Goal: Ask a question: Seek information or help from site administrators or community

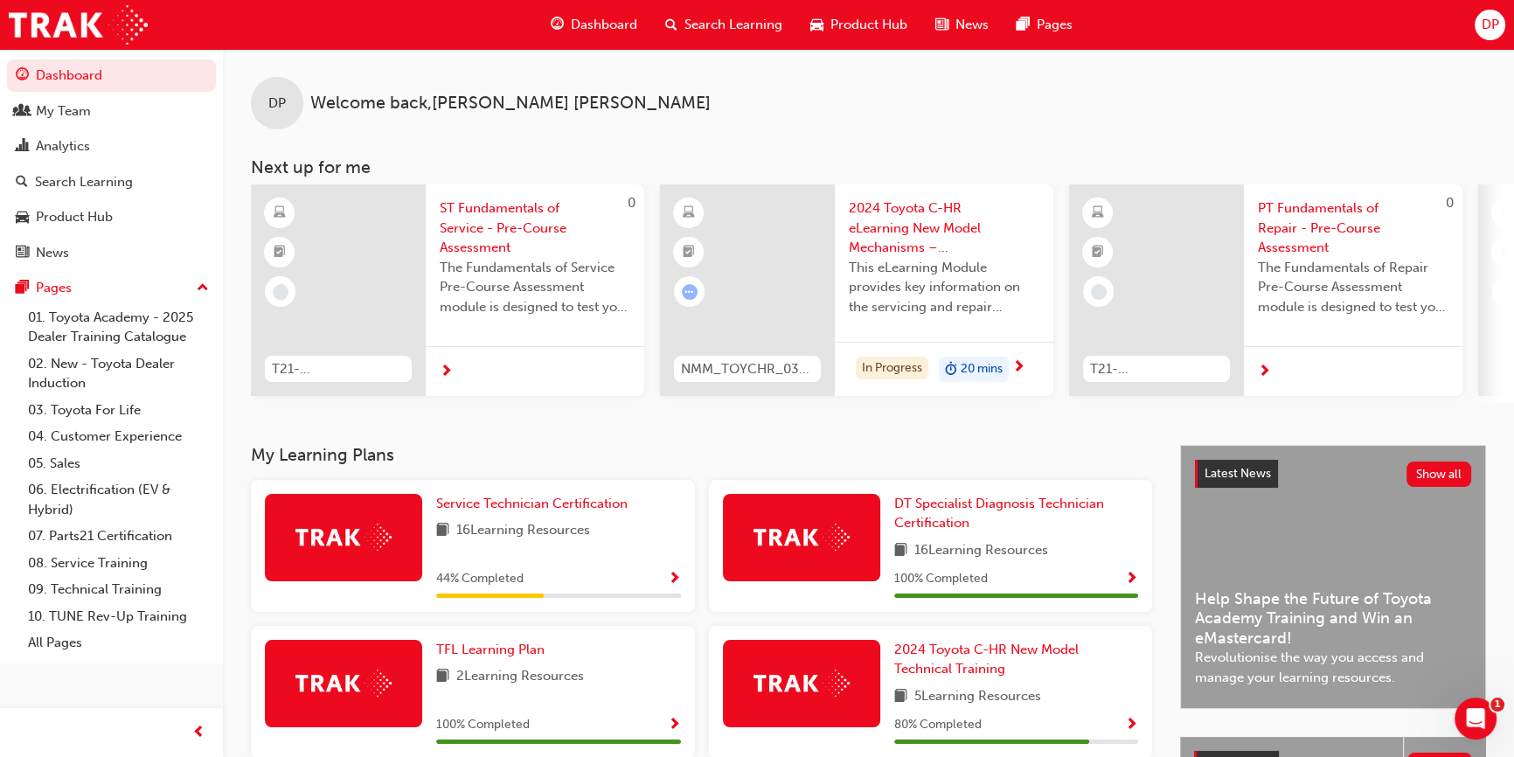
click at [702, 16] on span "Search Learning" at bounding box center [733, 25] width 98 height 20
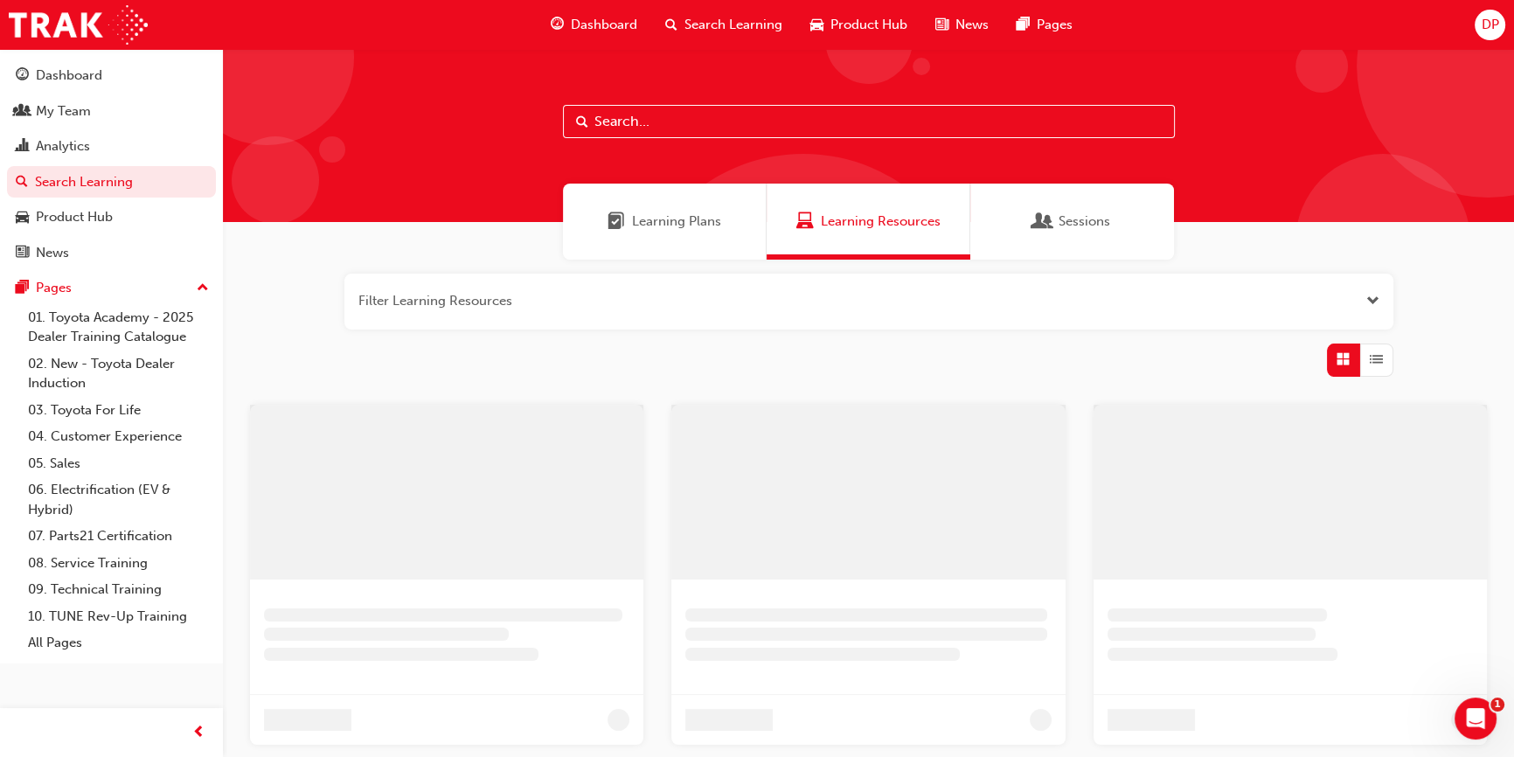
click at [669, 123] on input "text" at bounding box center [869, 121] width 612 height 33
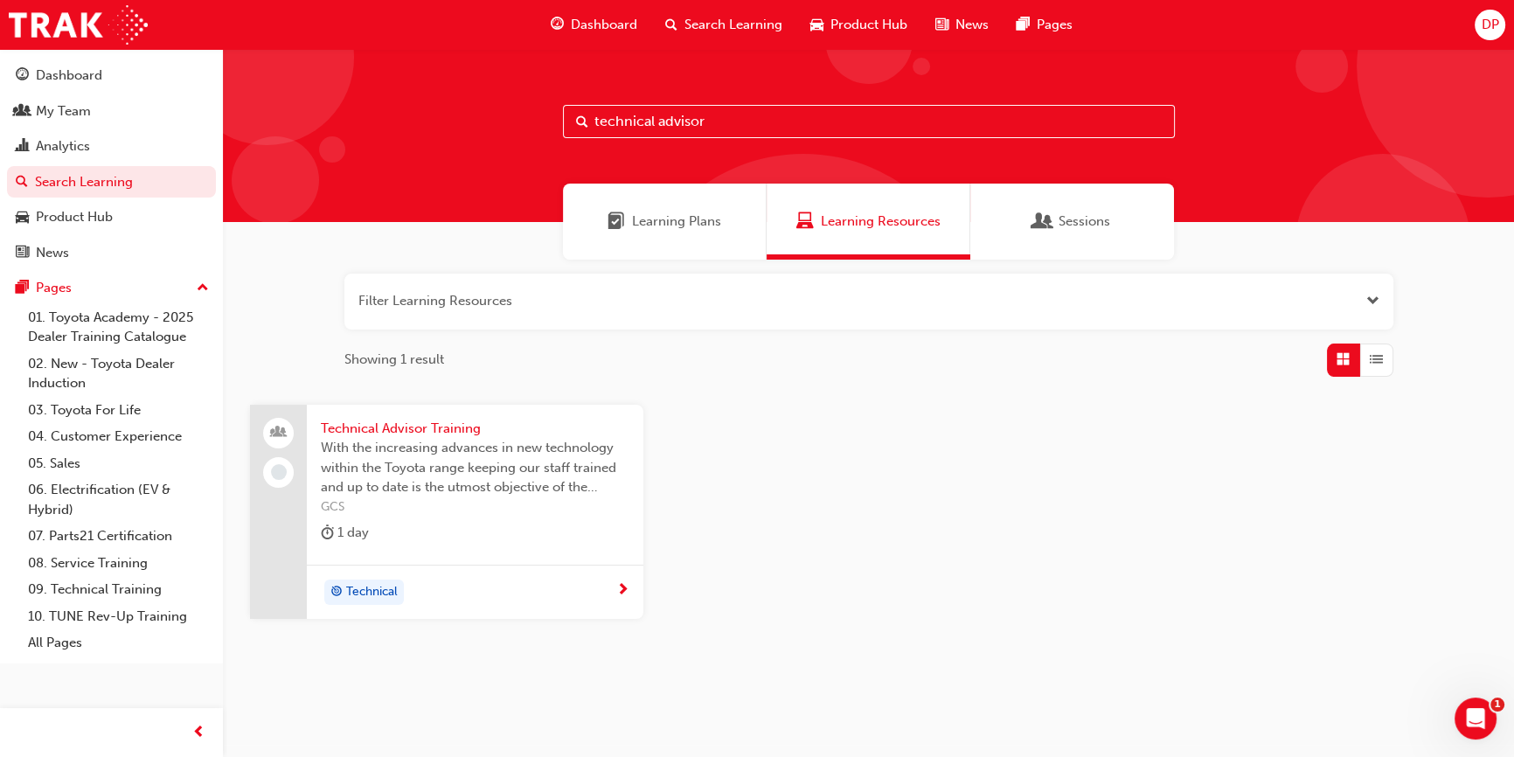
type input "technical advisor"
click at [413, 427] on span "Technical Advisor Training" at bounding box center [475, 429] width 309 height 20
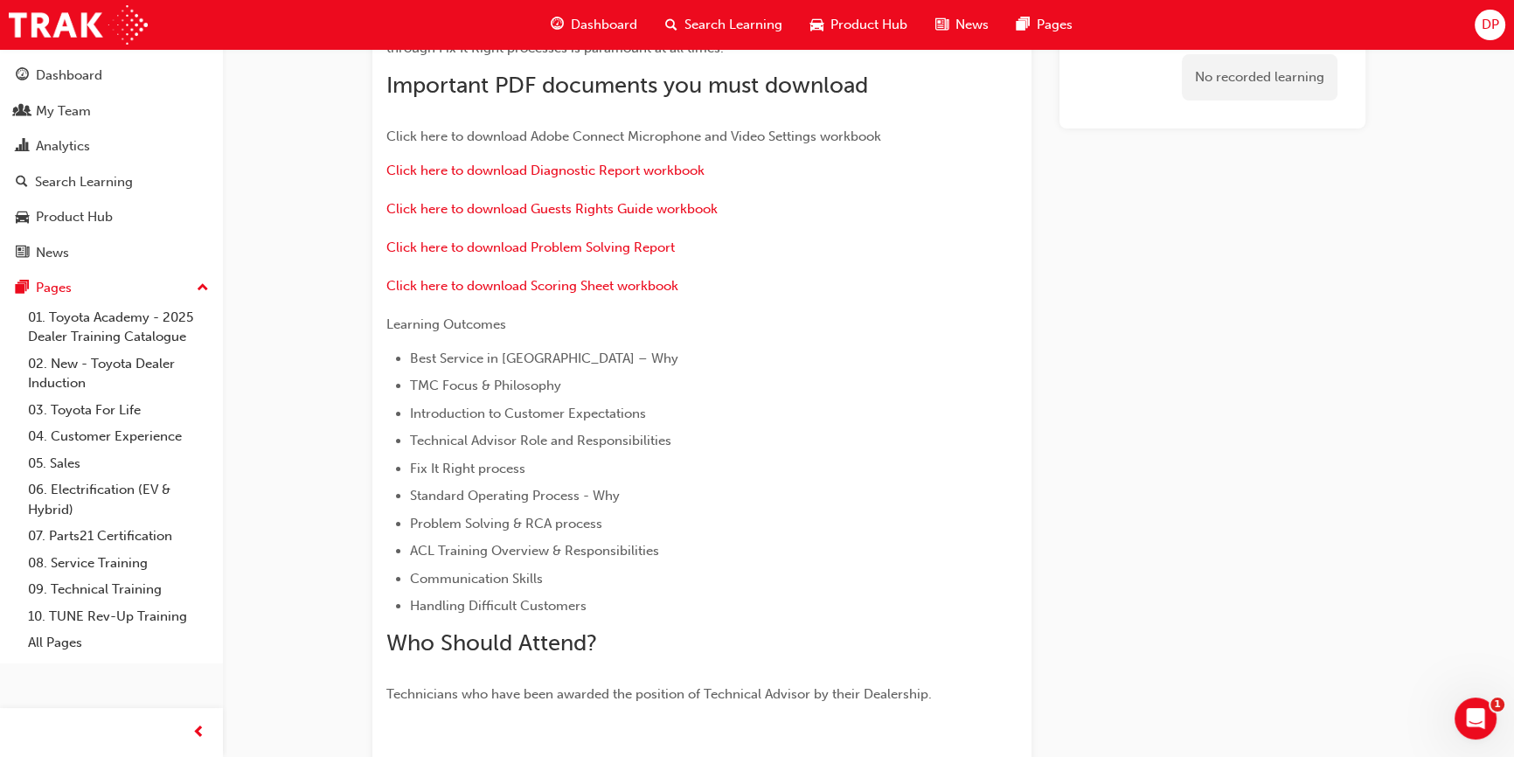
scroll to position [238, 0]
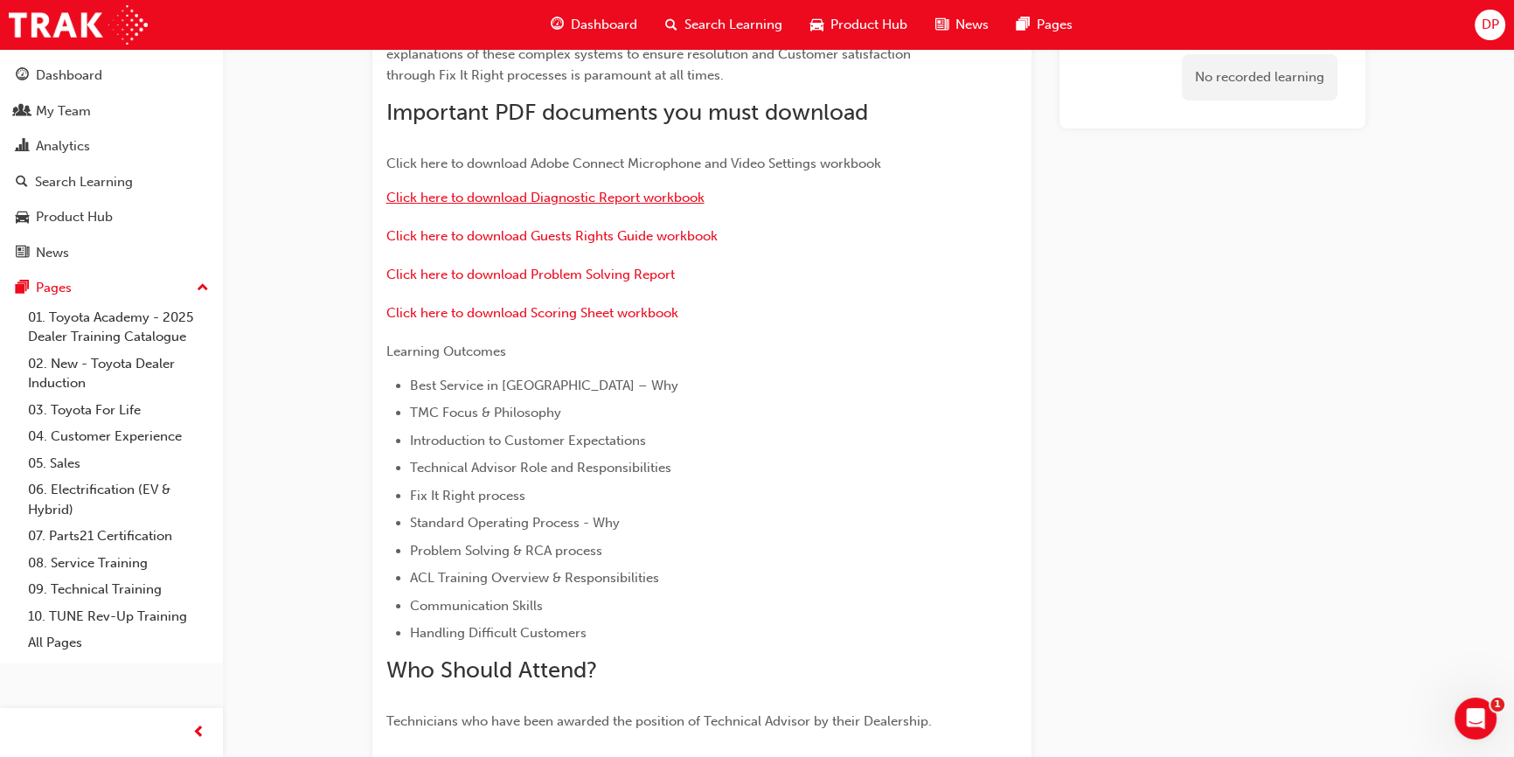
click at [629, 198] on span "Click here to download Diagnostic Report workbook" at bounding box center [545, 198] width 318 height 16
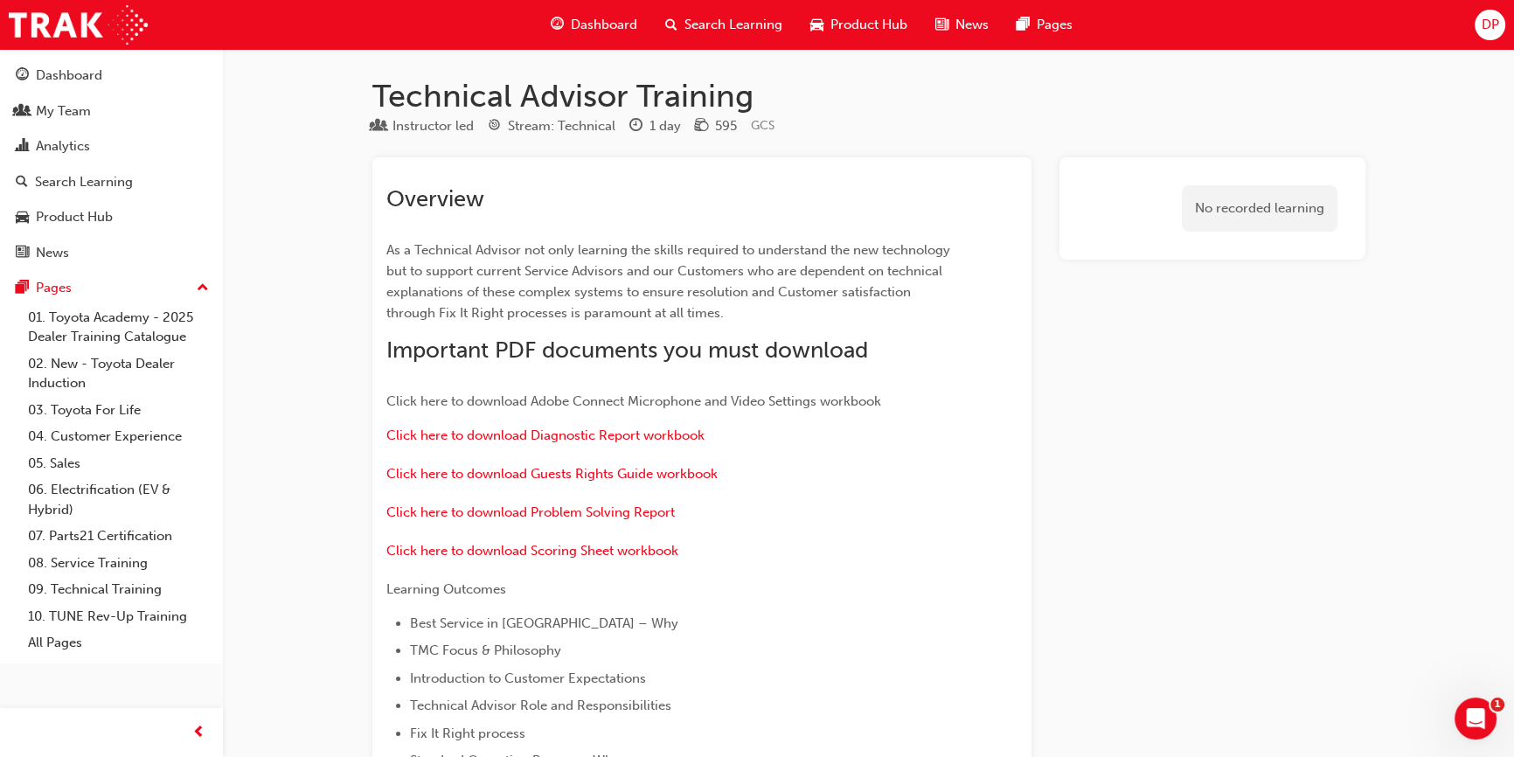
scroll to position [79, 0]
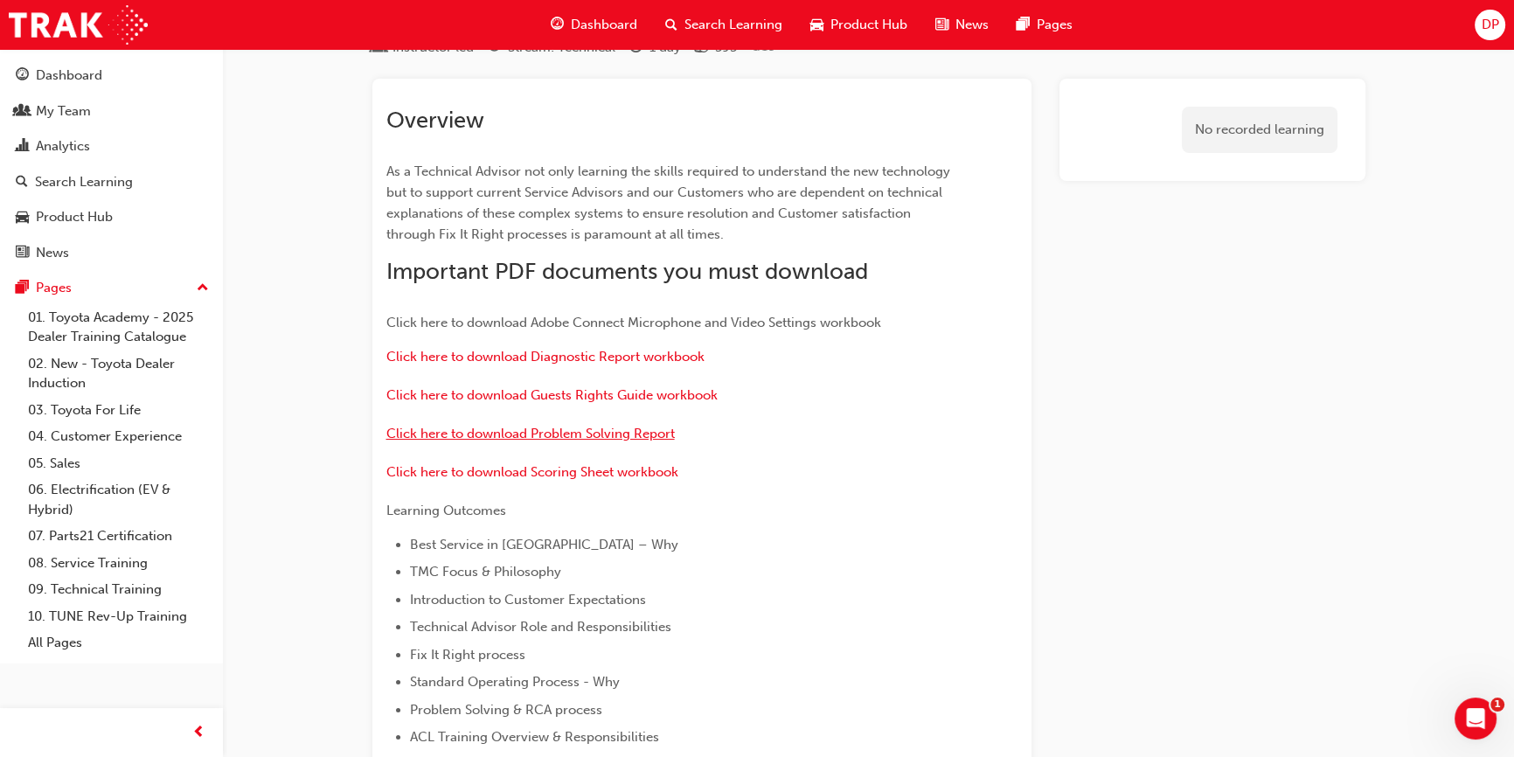
click at [594, 432] on span "Click here to download Problem Solving Report" at bounding box center [530, 434] width 288 height 16
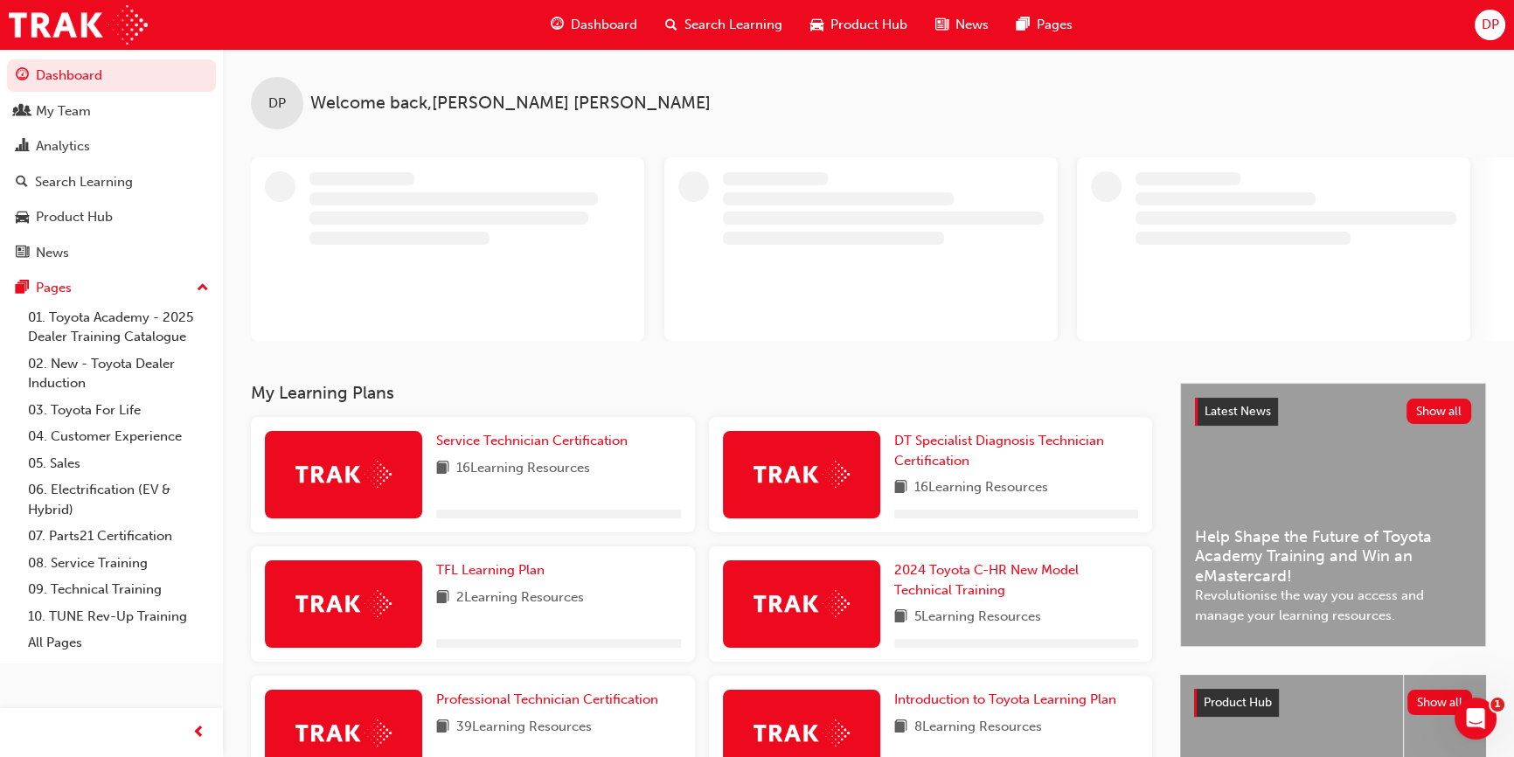
click at [721, 26] on span "Search Learning" at bounding box center [733, 25] width 98 height 20
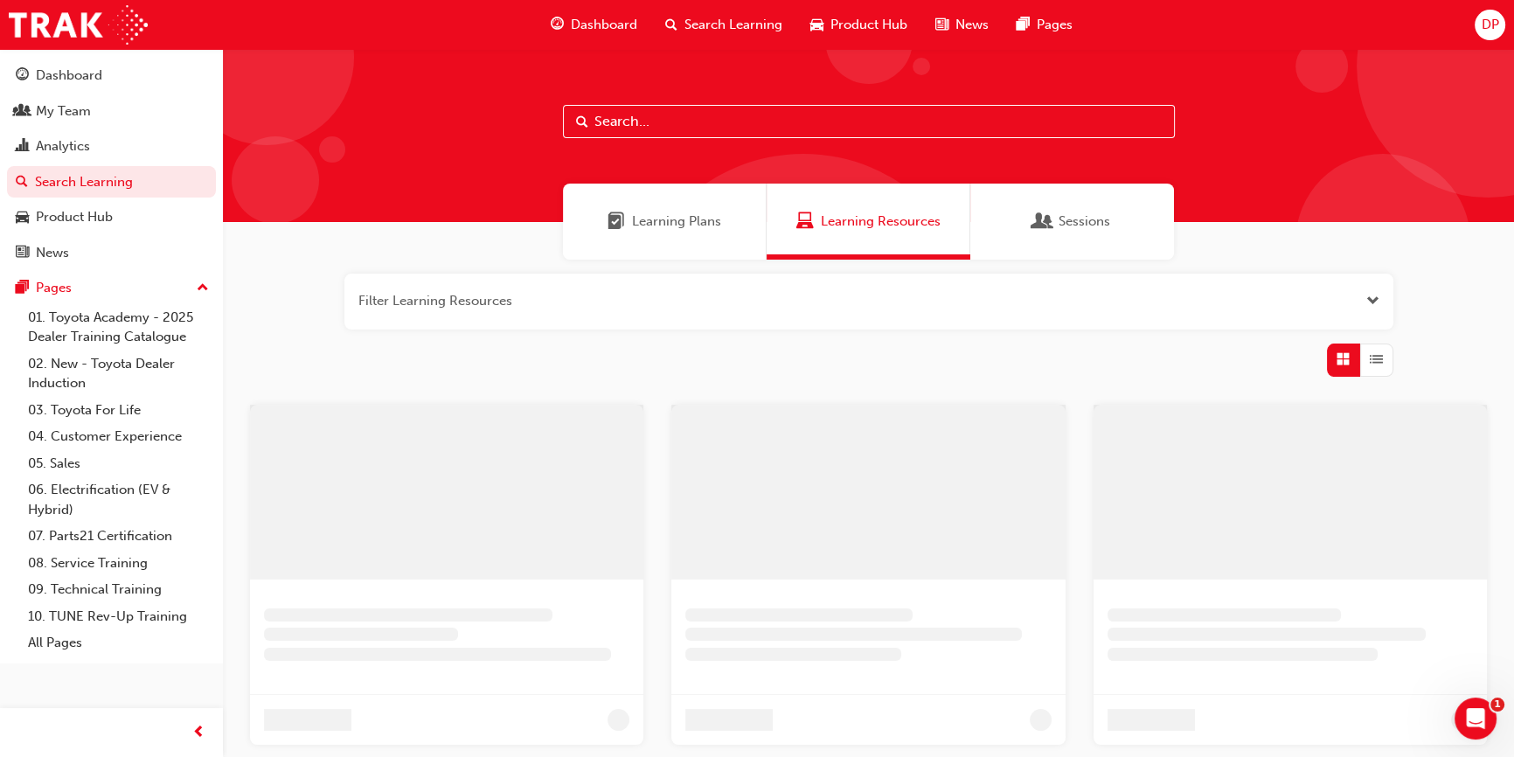
click at [697, 116] on input "text" at bounding box center [869, 121] width 612 height 33
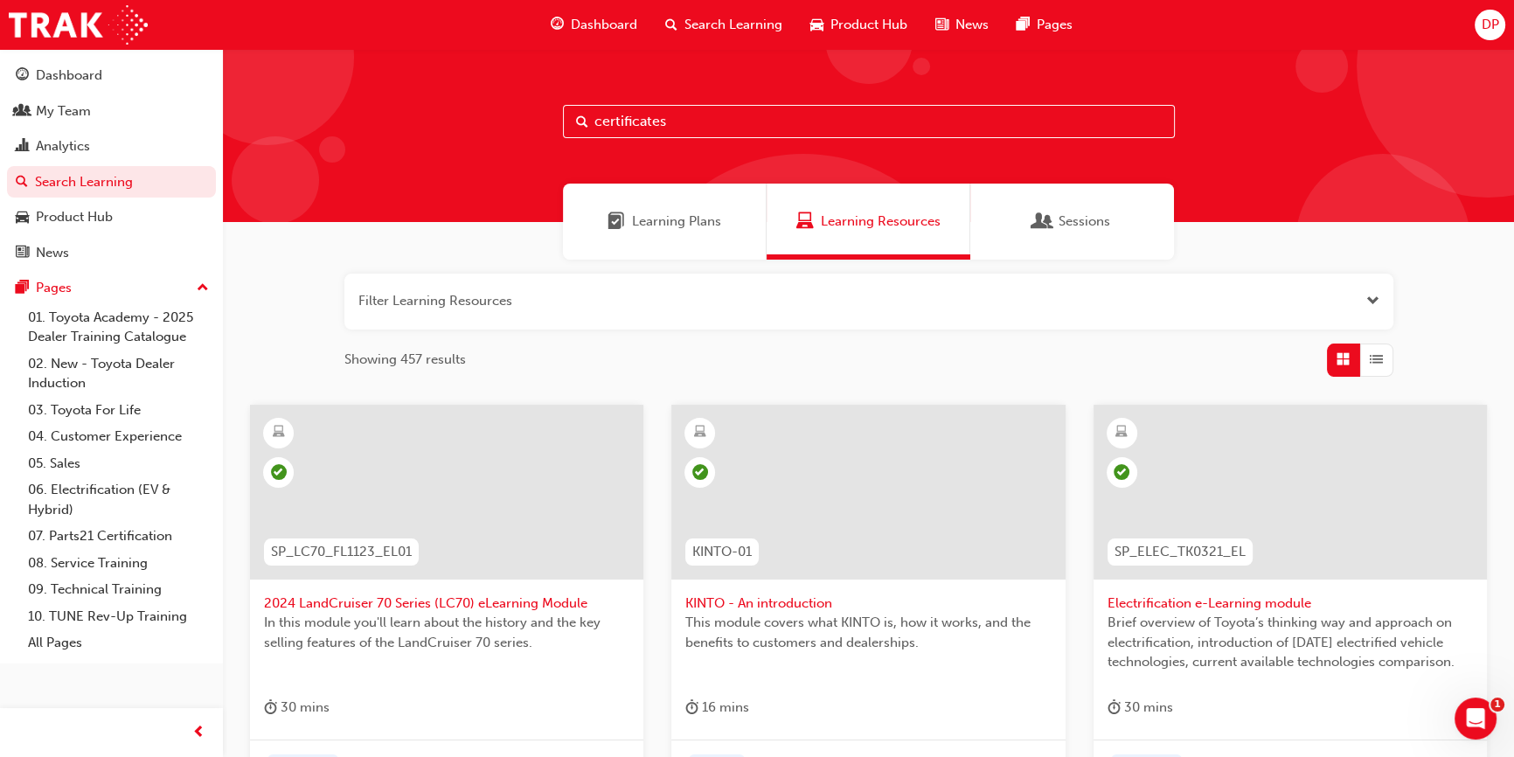
type input "certificates"
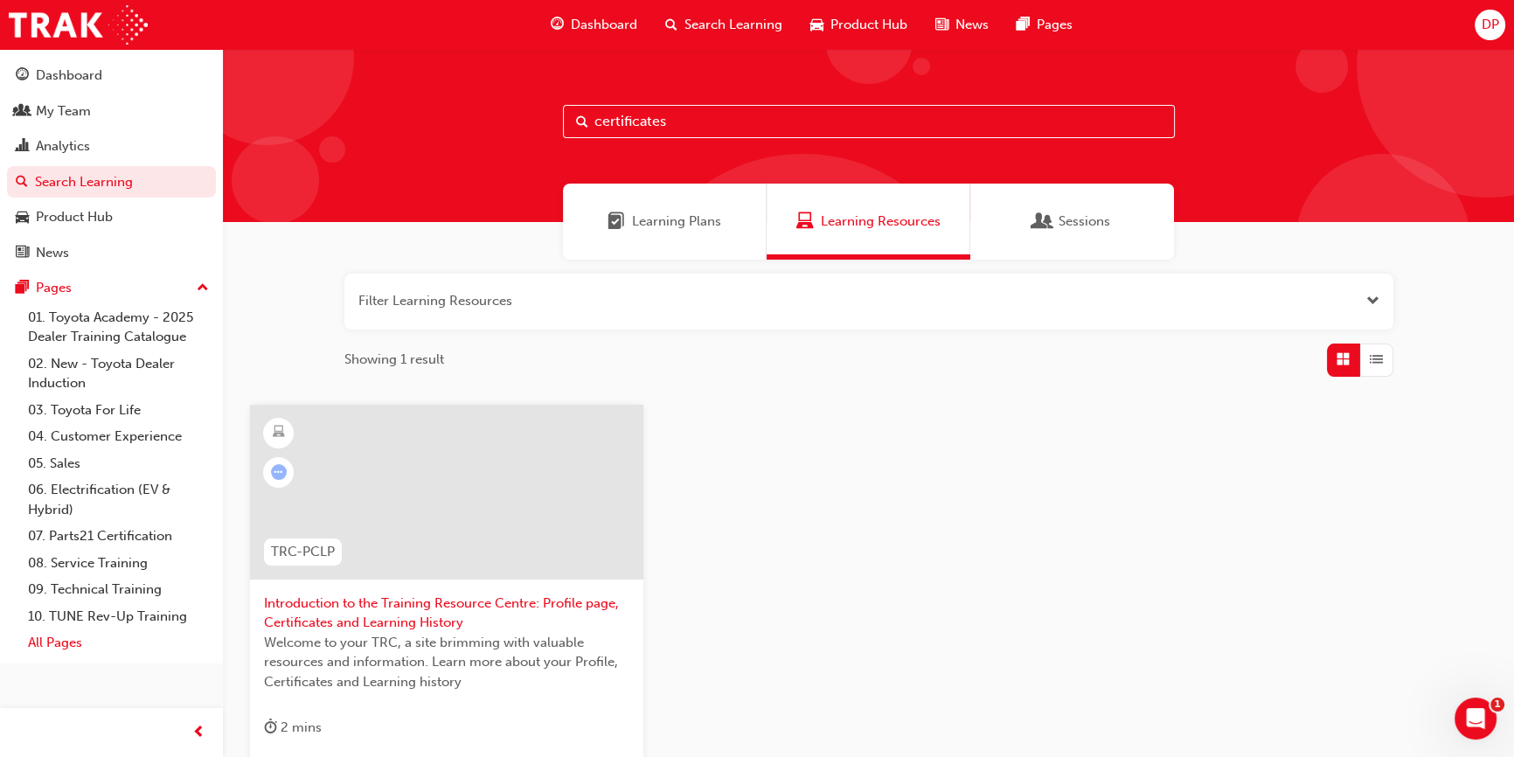
click at [61, 643] on link "All Pages" at bounding box center [118, 642] width 195 height 27
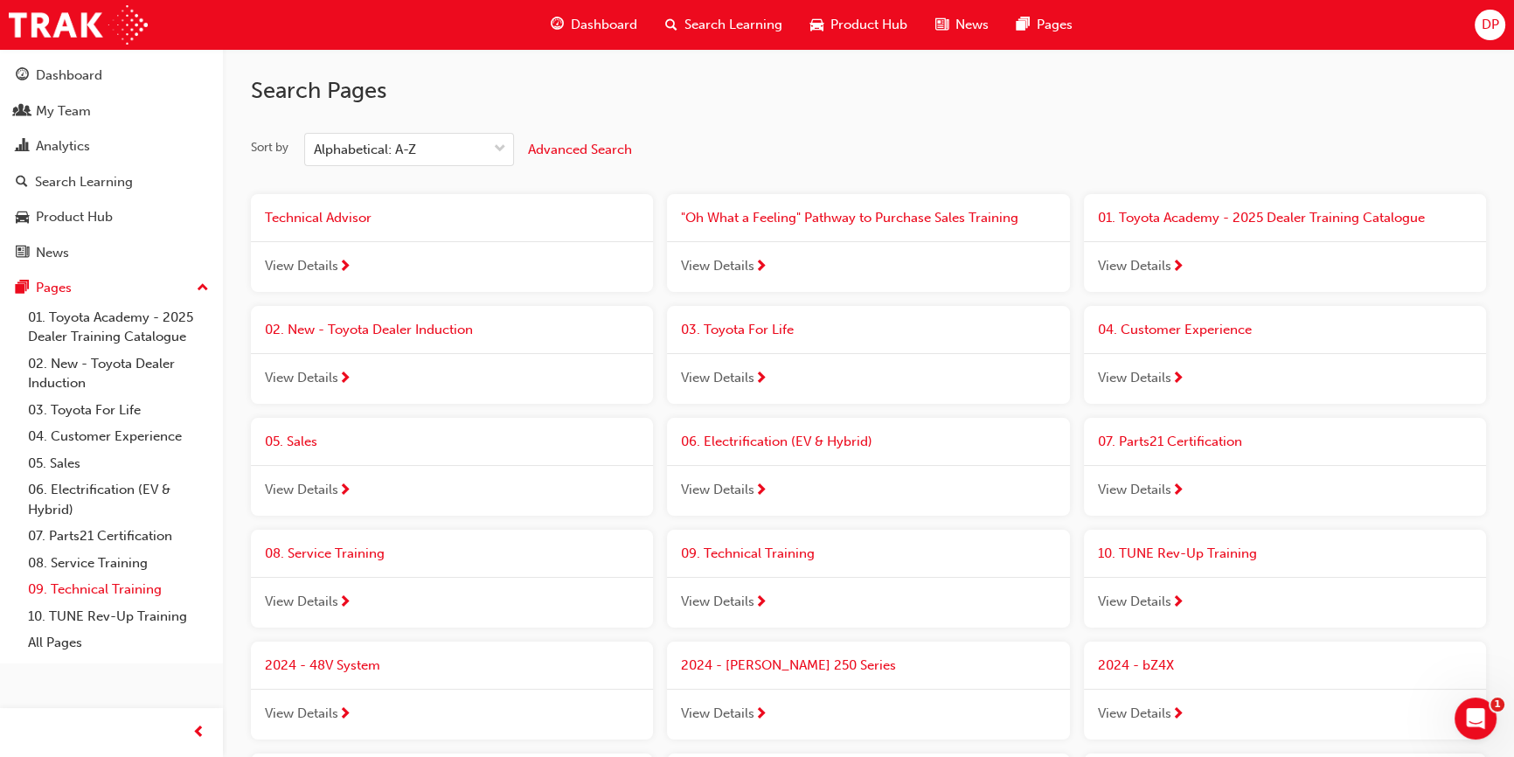
click at [70, 586] on link "09. Technical Training" at bounding box center [118, 589] width 195 height 27
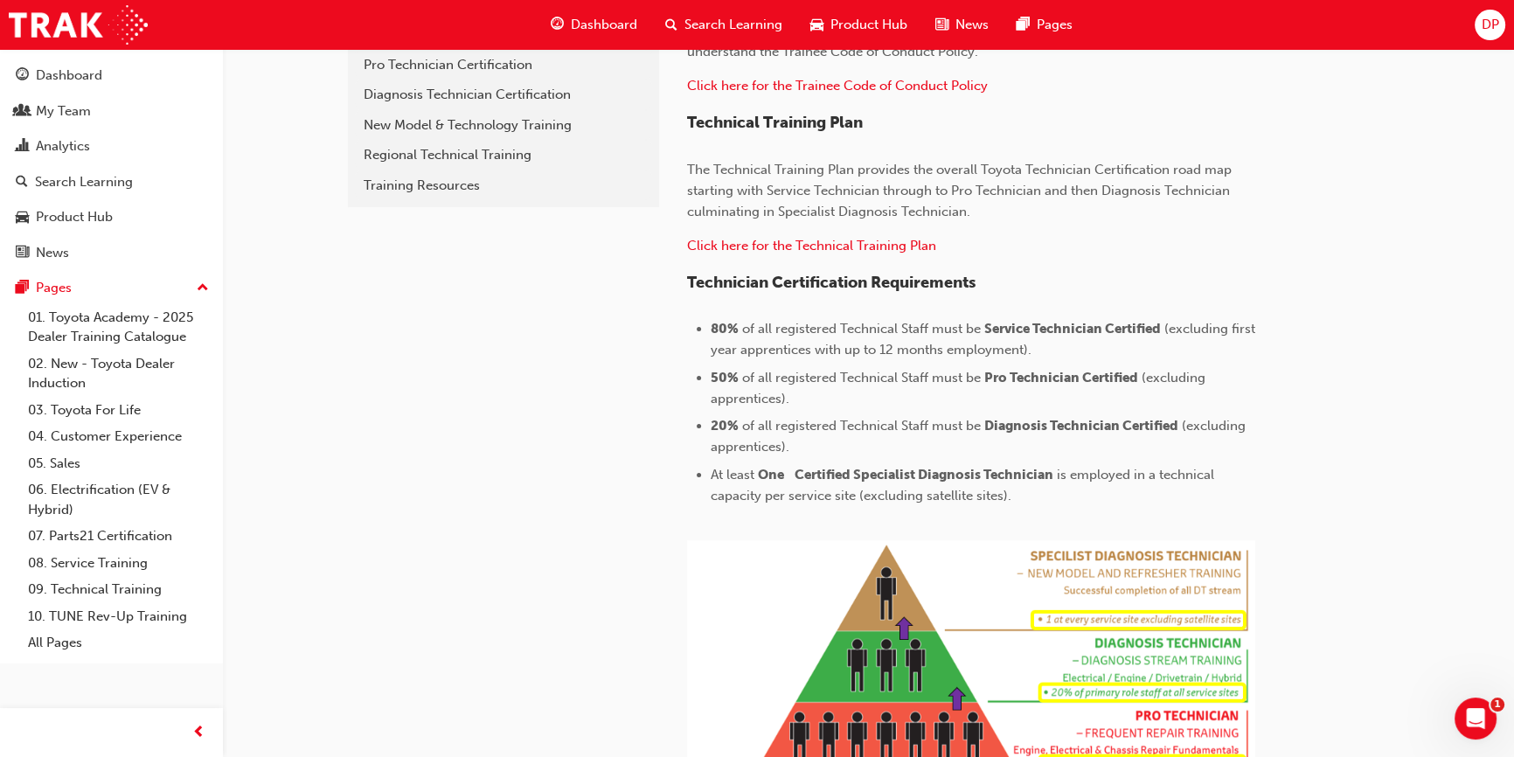
scroll to position [556, 0]
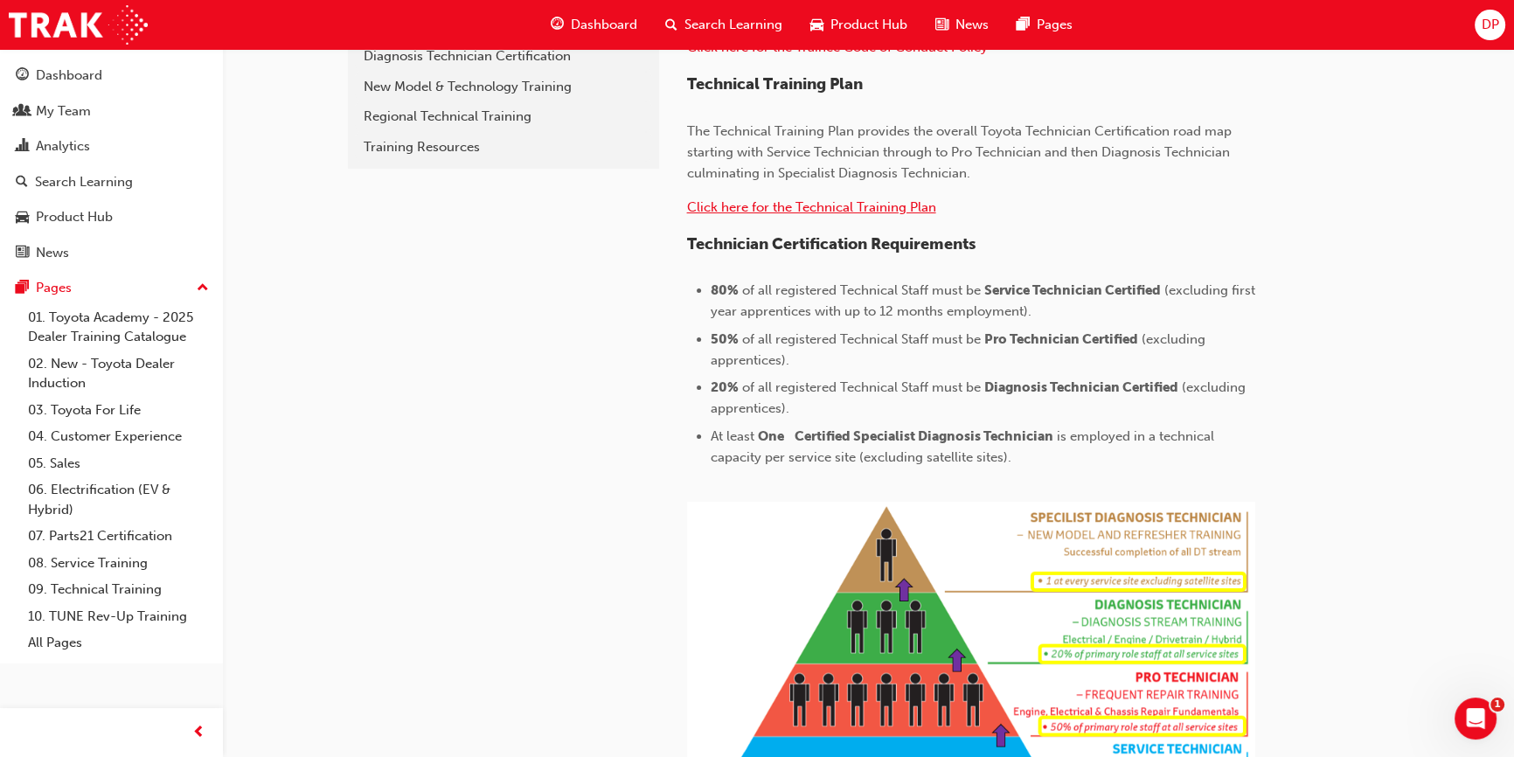
click at [872, 207] on span "Click here for the Technical Training Plan" at bounding box center [811, 207] width 249 height 16
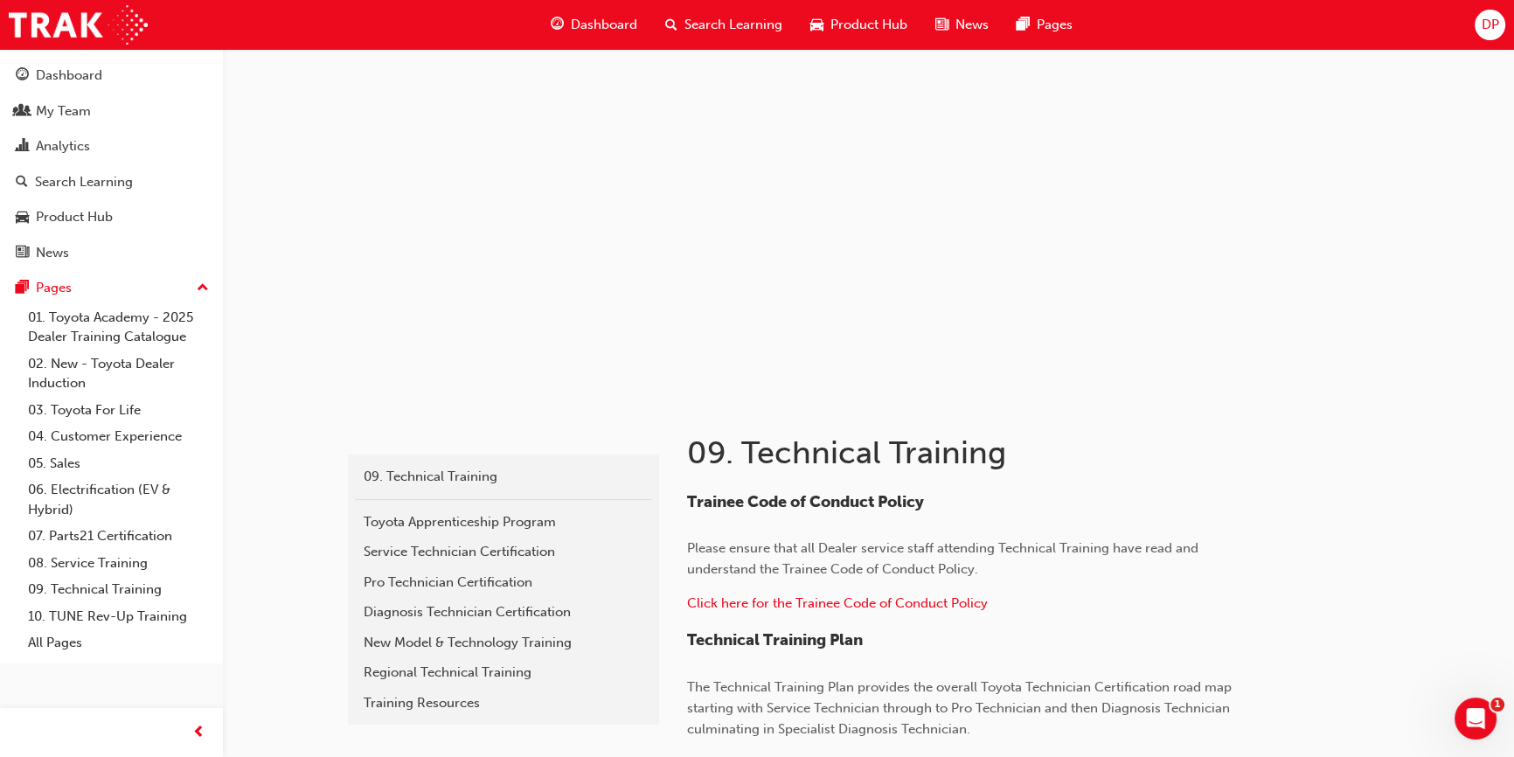
click at [612, 17] on span "Dashboard" at bounding box center [604, 25] width 66 height 20
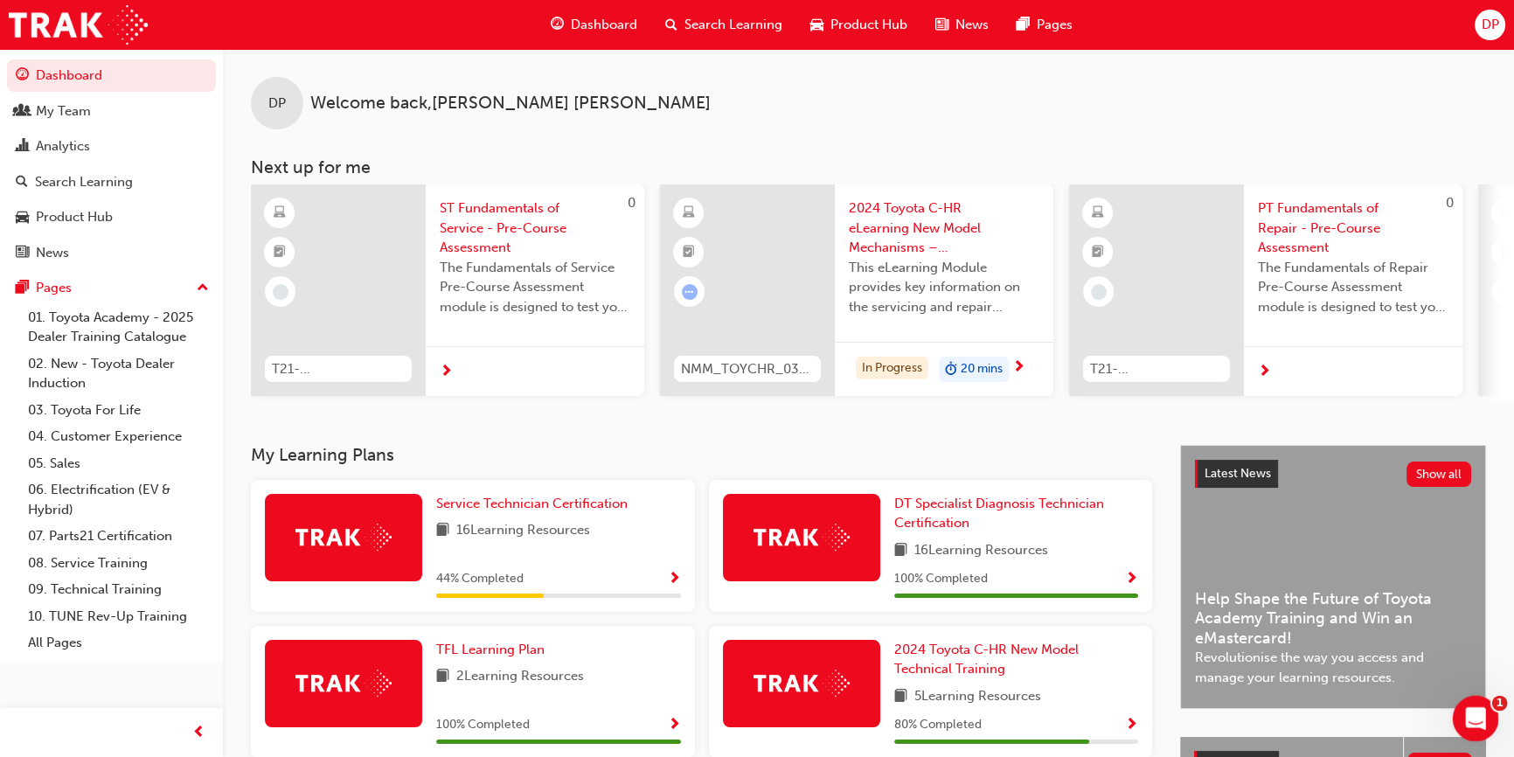
click at [1465, 706] on icon "Open Intercom Messenger" at bounding box center [1473, 716] width 29 height 29
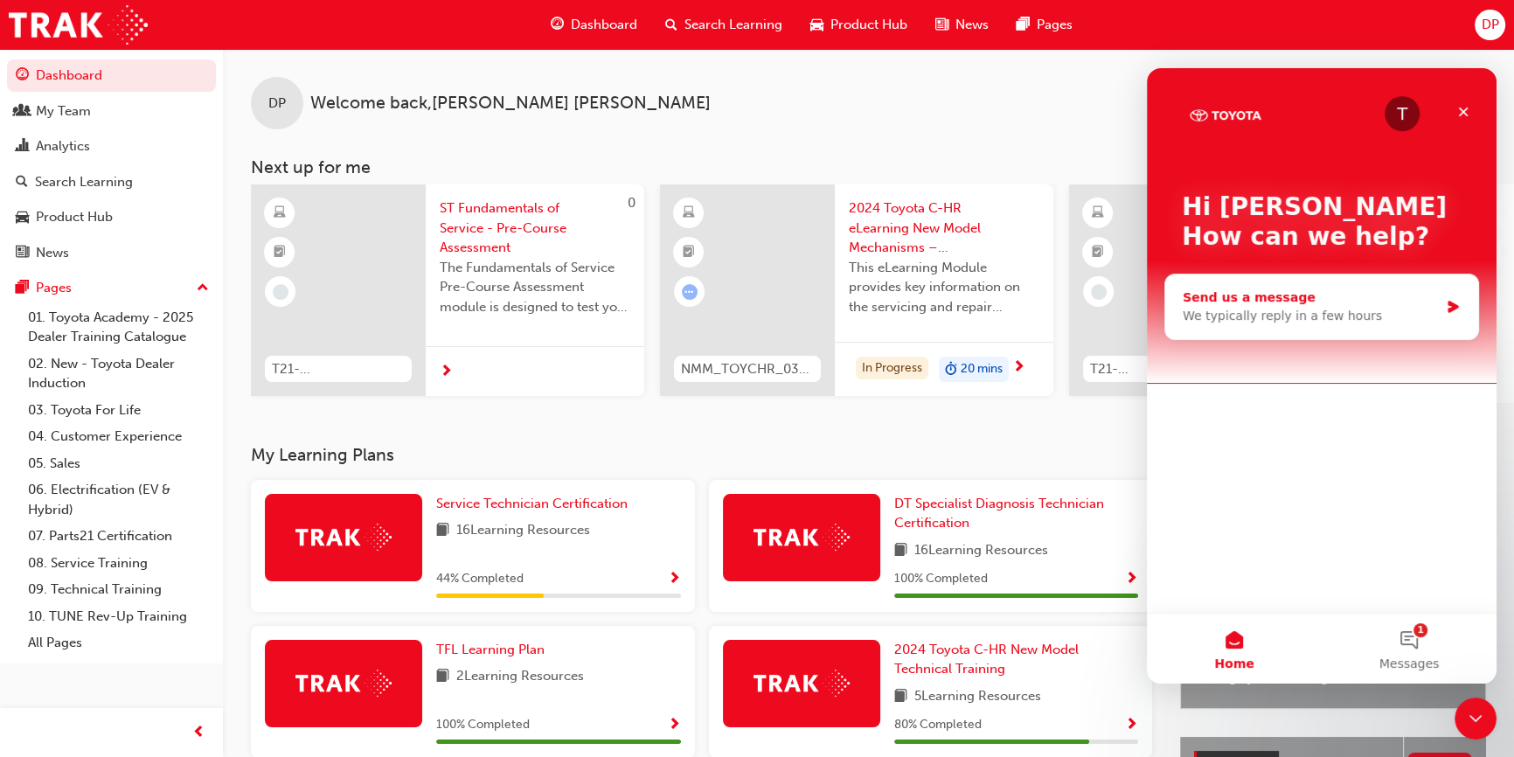
click at [1254, 300] on div "Send us a message" at bounding box center [1311, 297] width 256 height 18
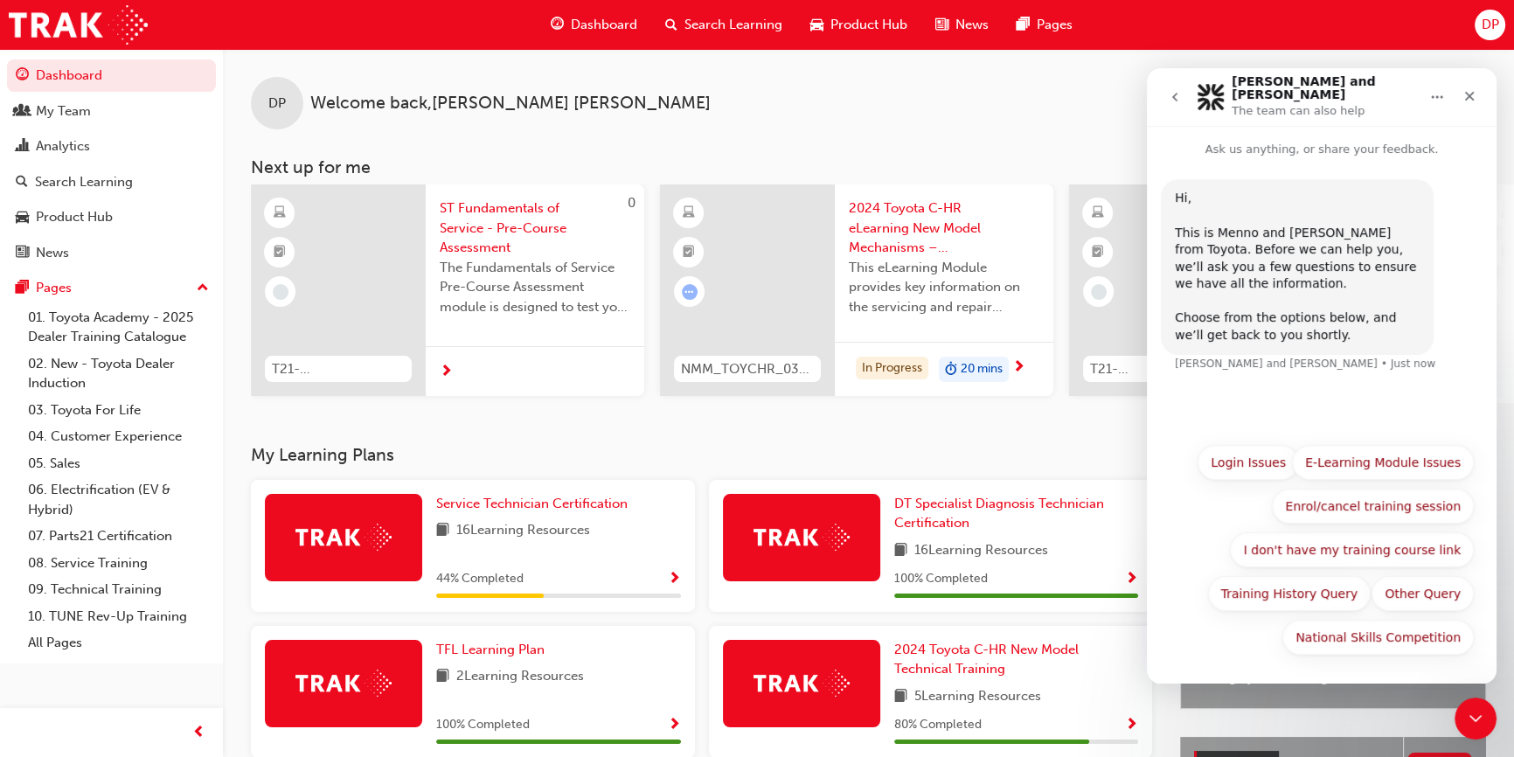
click at [1269, 365] on div "Hi, ​ This is [PERSON_NAME] and [PERSON_NAME] from Toyota. Before we can help y…" at bounding box center [1322, 285] width 322 height 213
click at [1280, 591] on button "Training History Query" at bounding box center [1289, 593] width 163 height 35
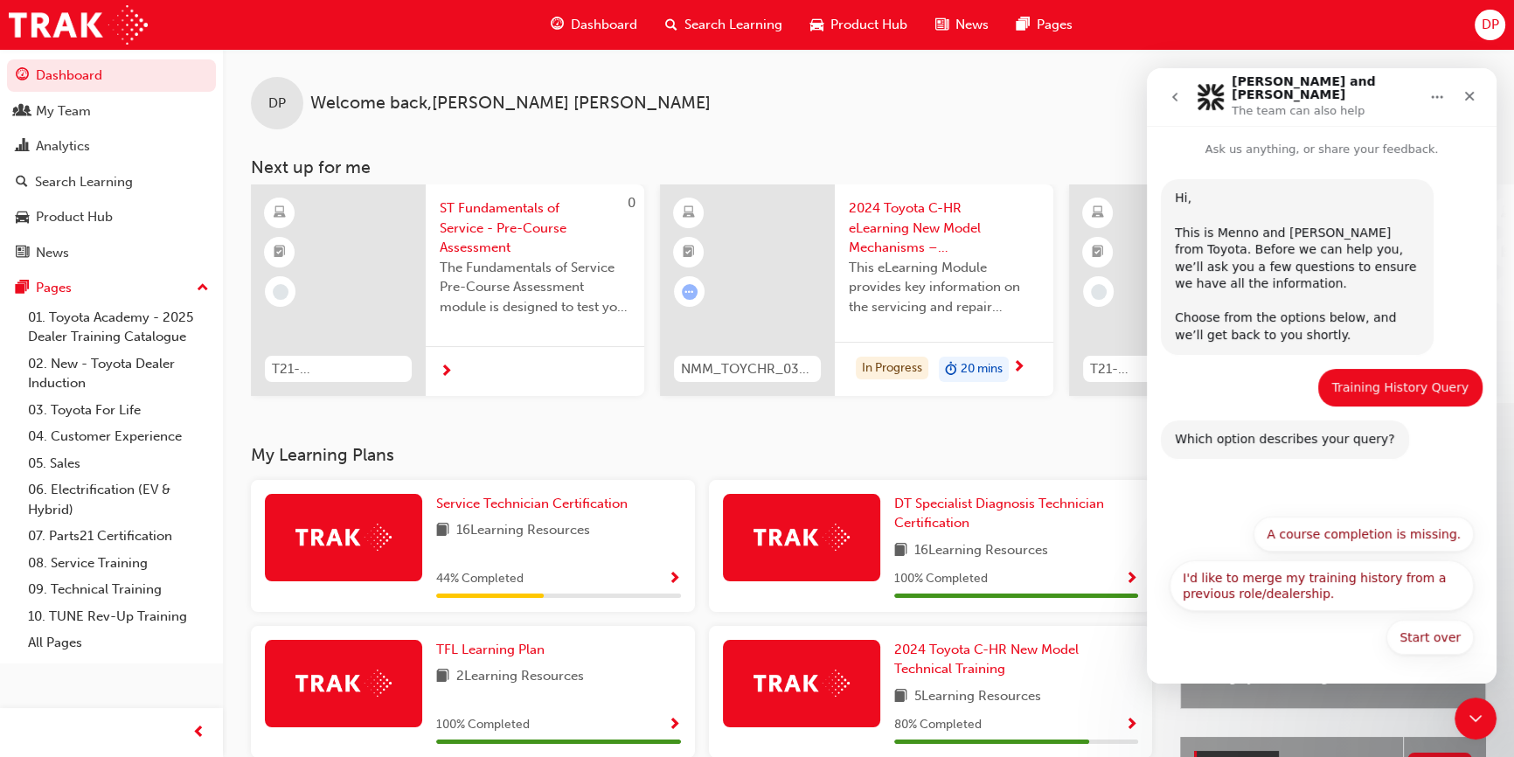
click at [1317, 431] on div "Which option describes your query?" at bounding box center [1285, 439] width 220 height 17
click at [1414, 629] on button "Start over" at bounding box center [1429, 637] width 87 height 35
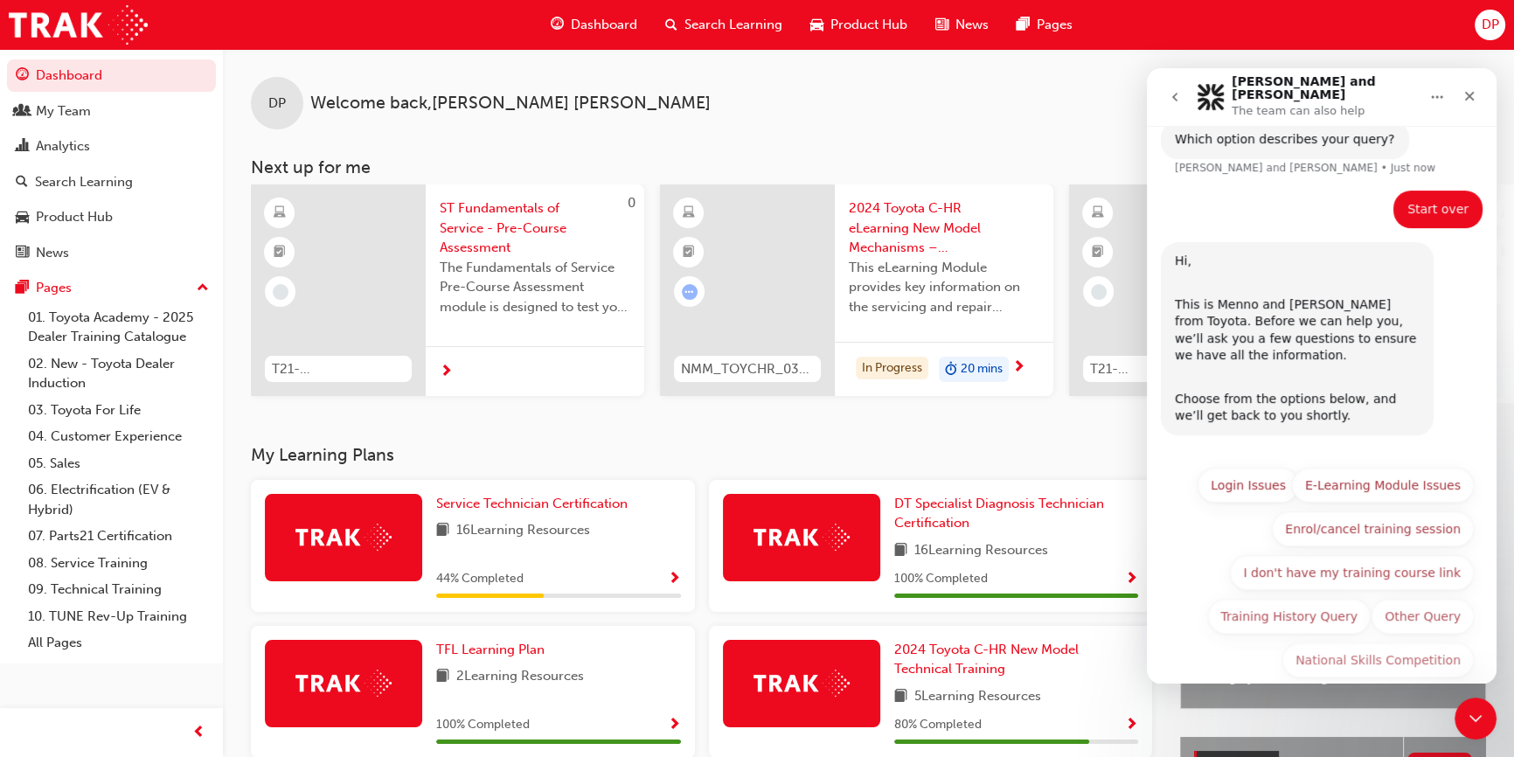
scroll to position [311, 0]
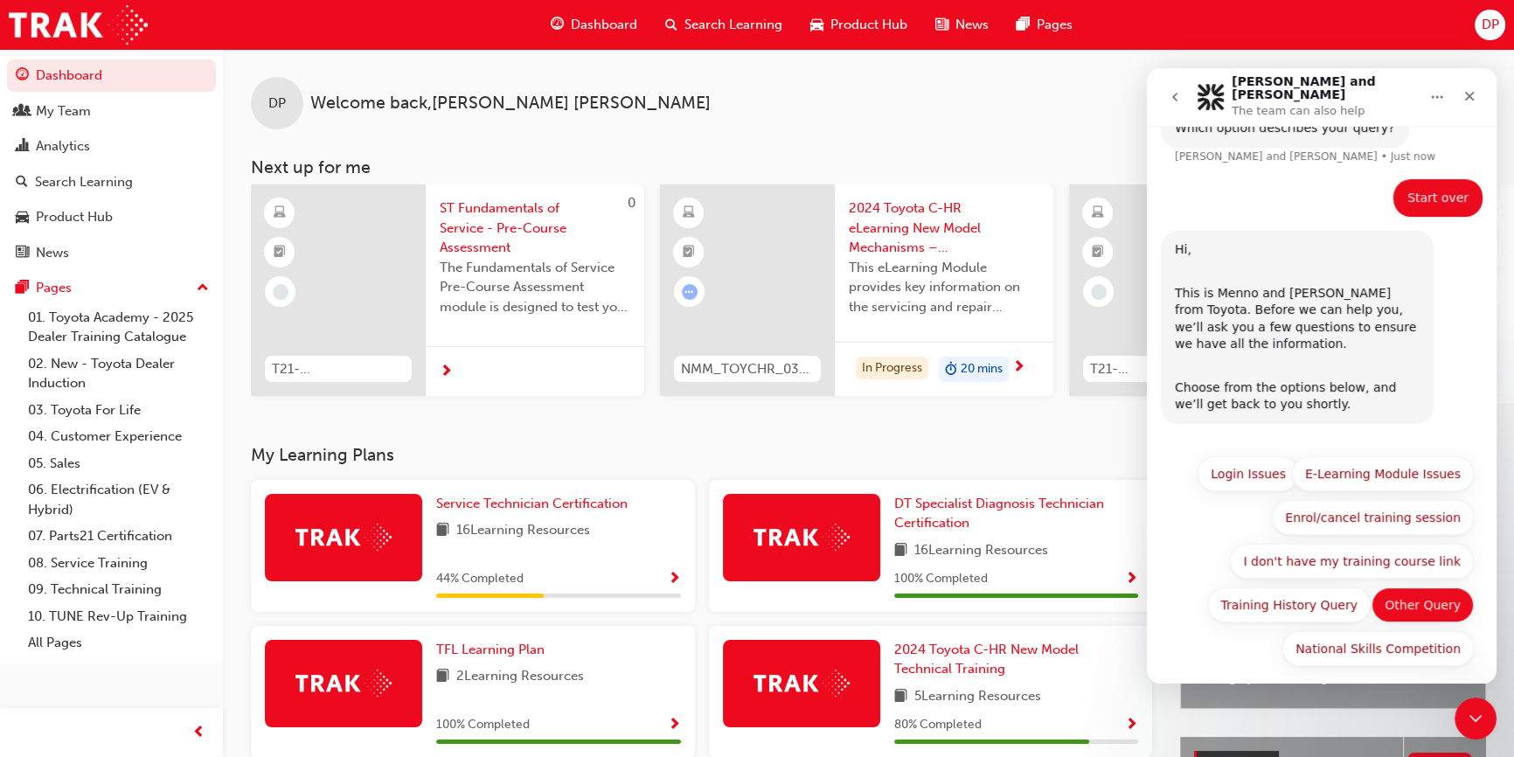
click at [1414, 593] on button "Other Query" at bounding box center [1423, 604] width 102 height 35
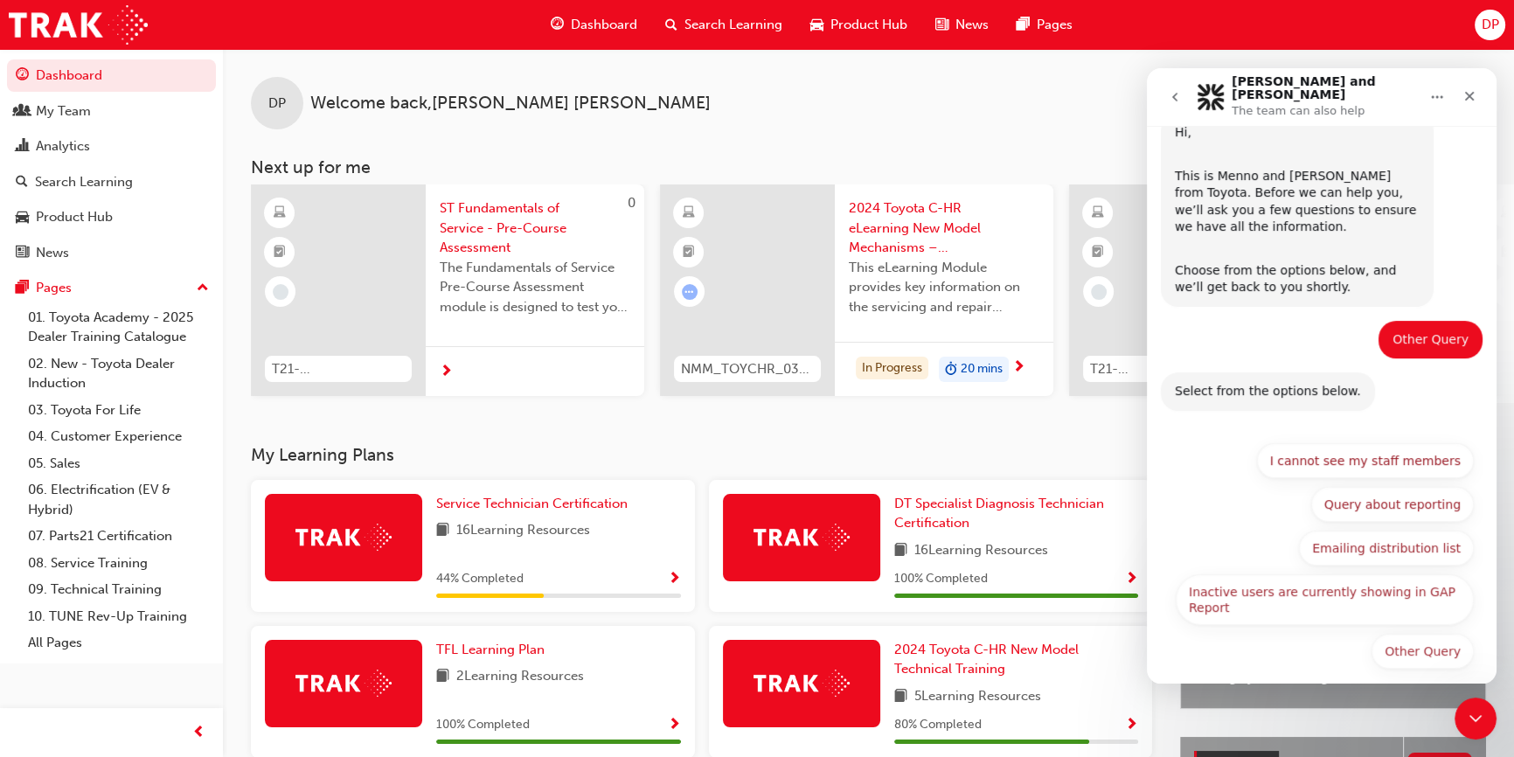
scroll to position [431, 0]
click at [1405, 638] on button "Other Query" at bounding box center [1423, 648] width 102 height 35
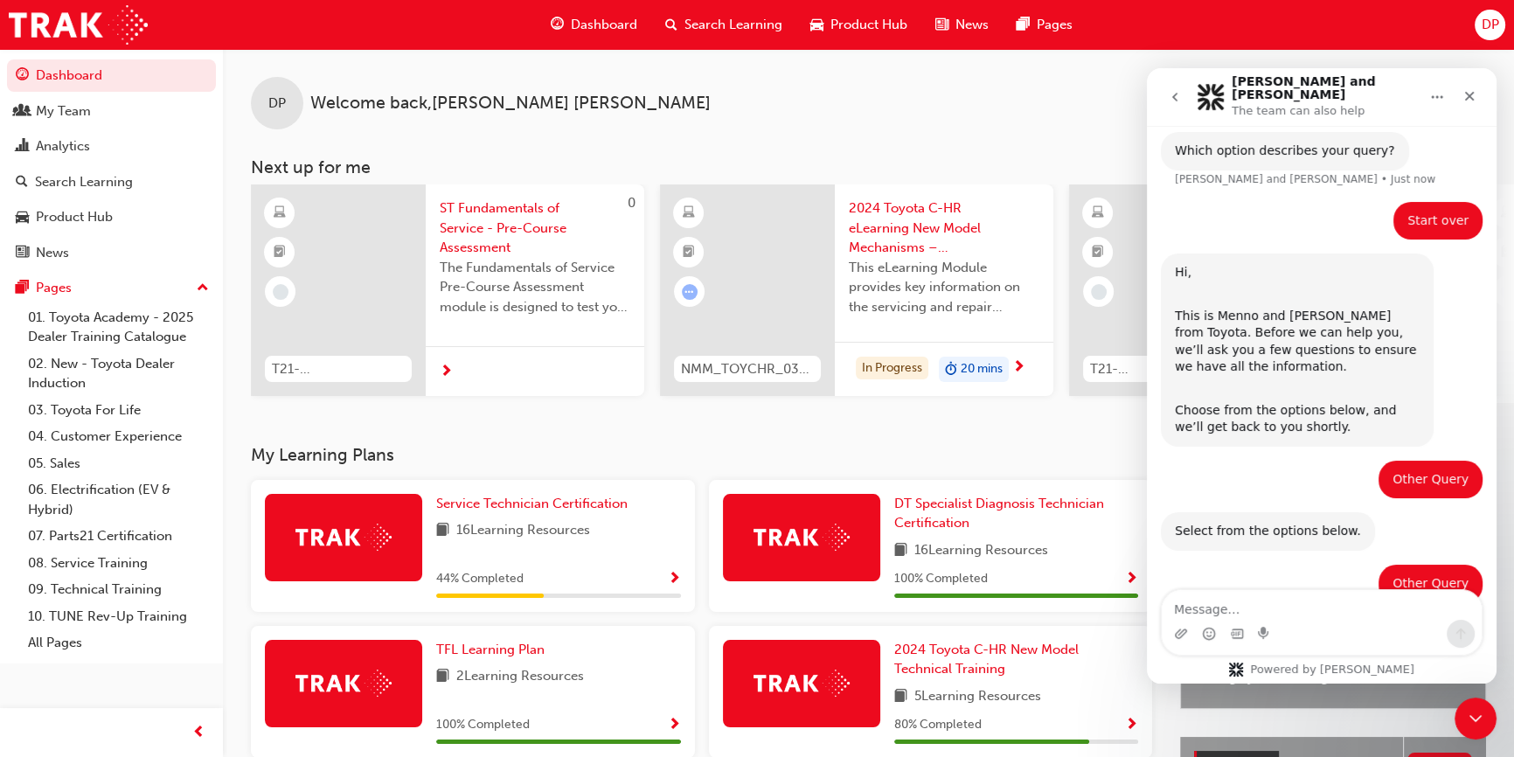
scroll to position [396, 0]
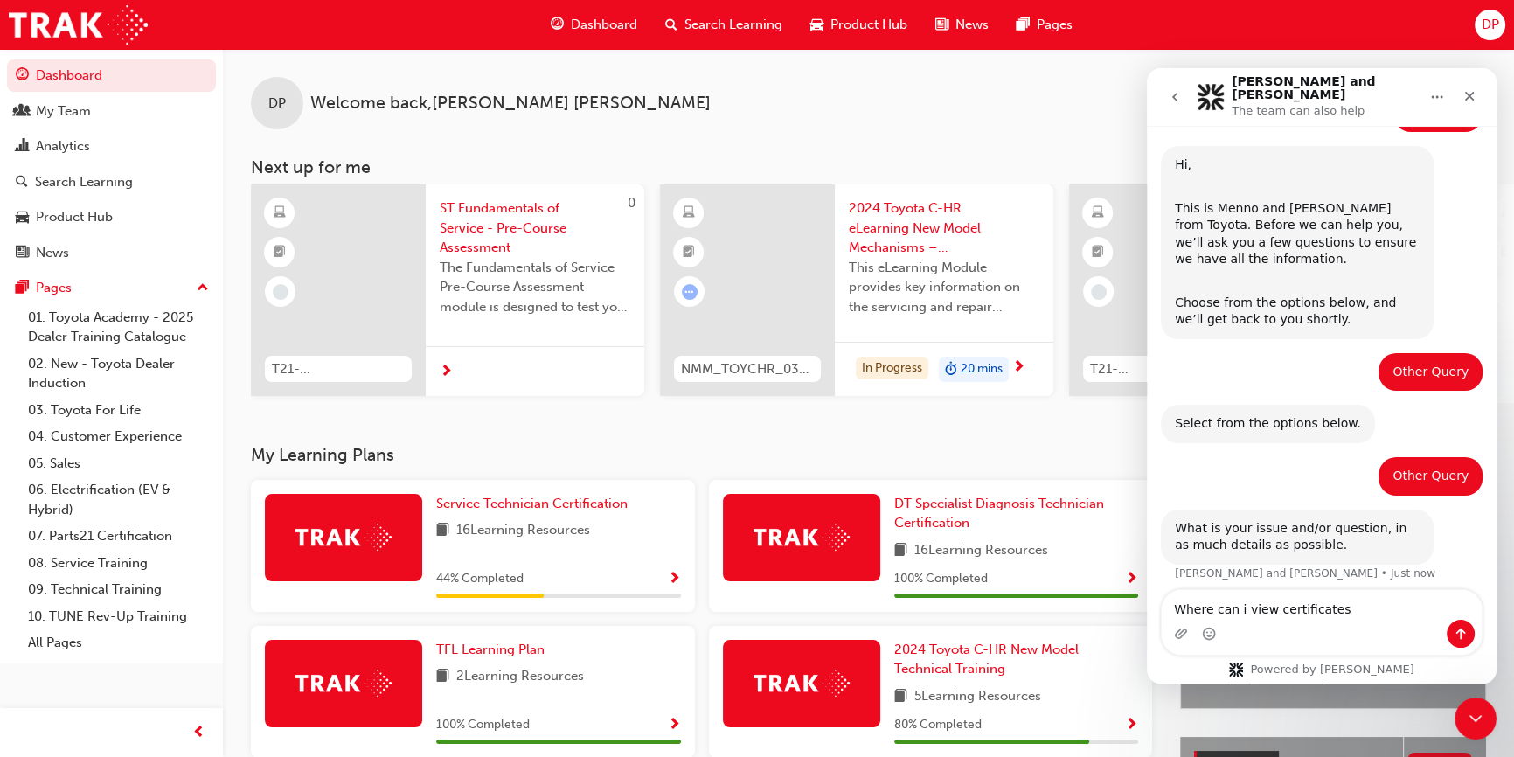
type textarea "Where can i view certificates?"
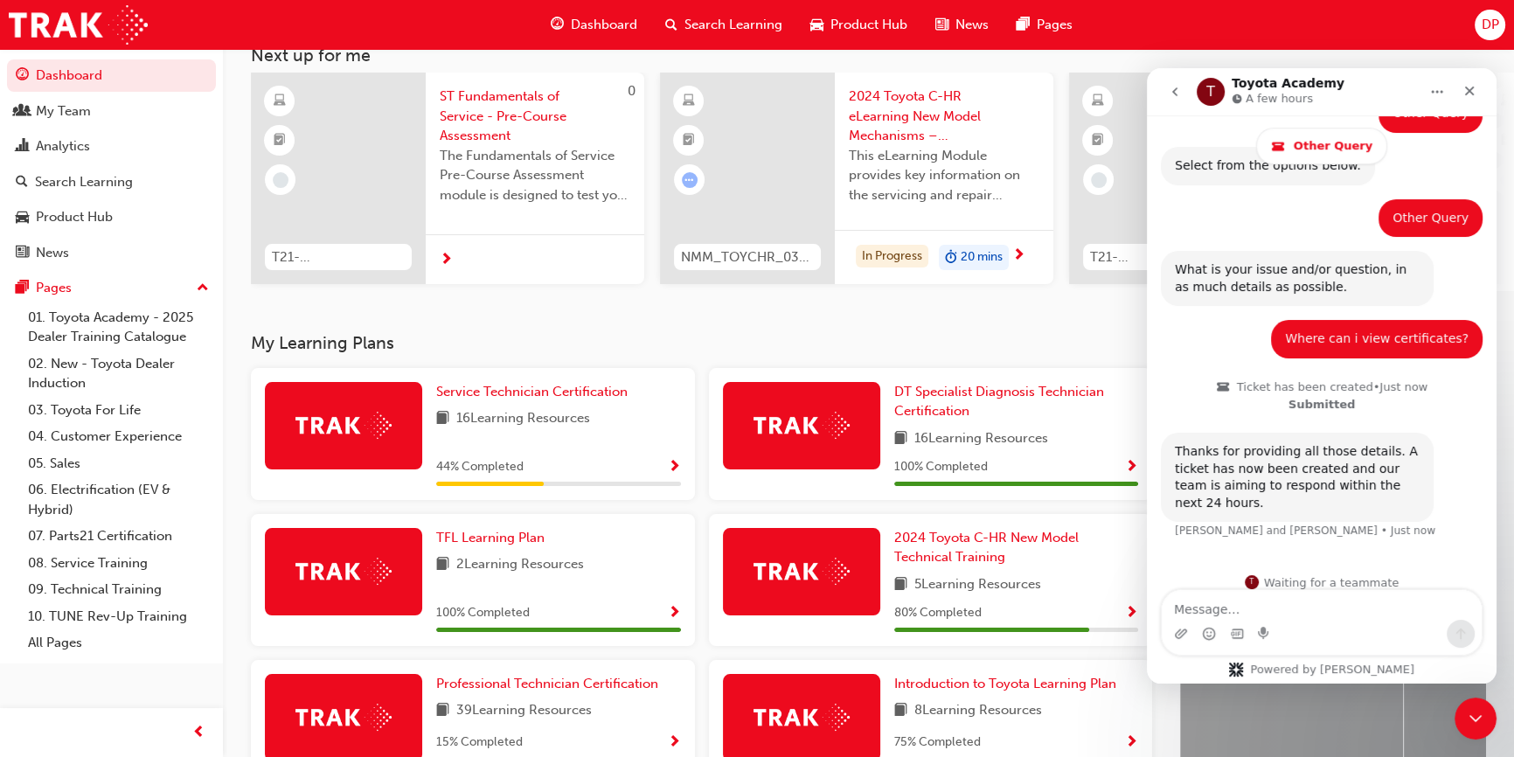
scroll to position [0, 0]
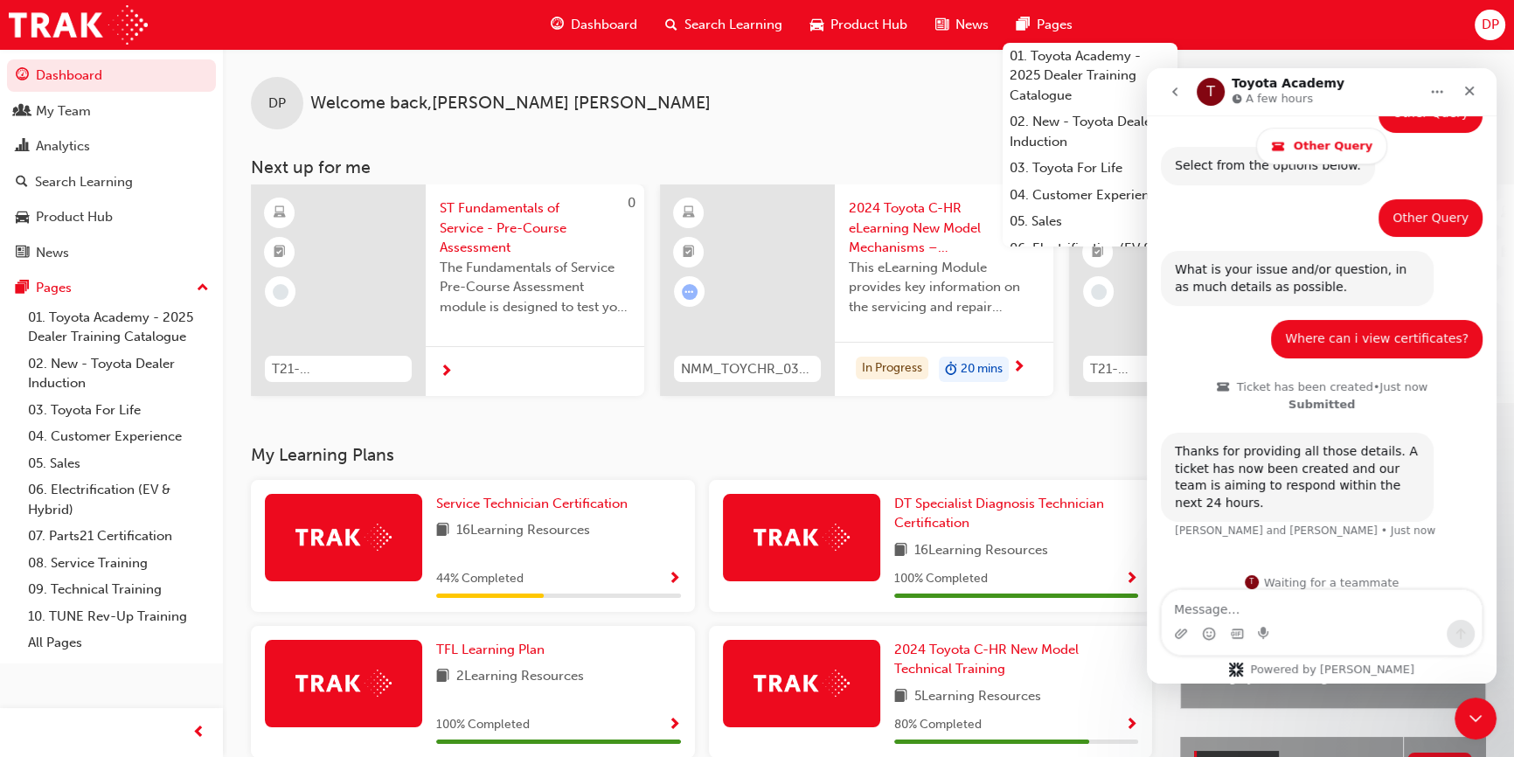
click at [1052, 25] on span "Pages" at bounding box center [1055, 25] width 36 height 20
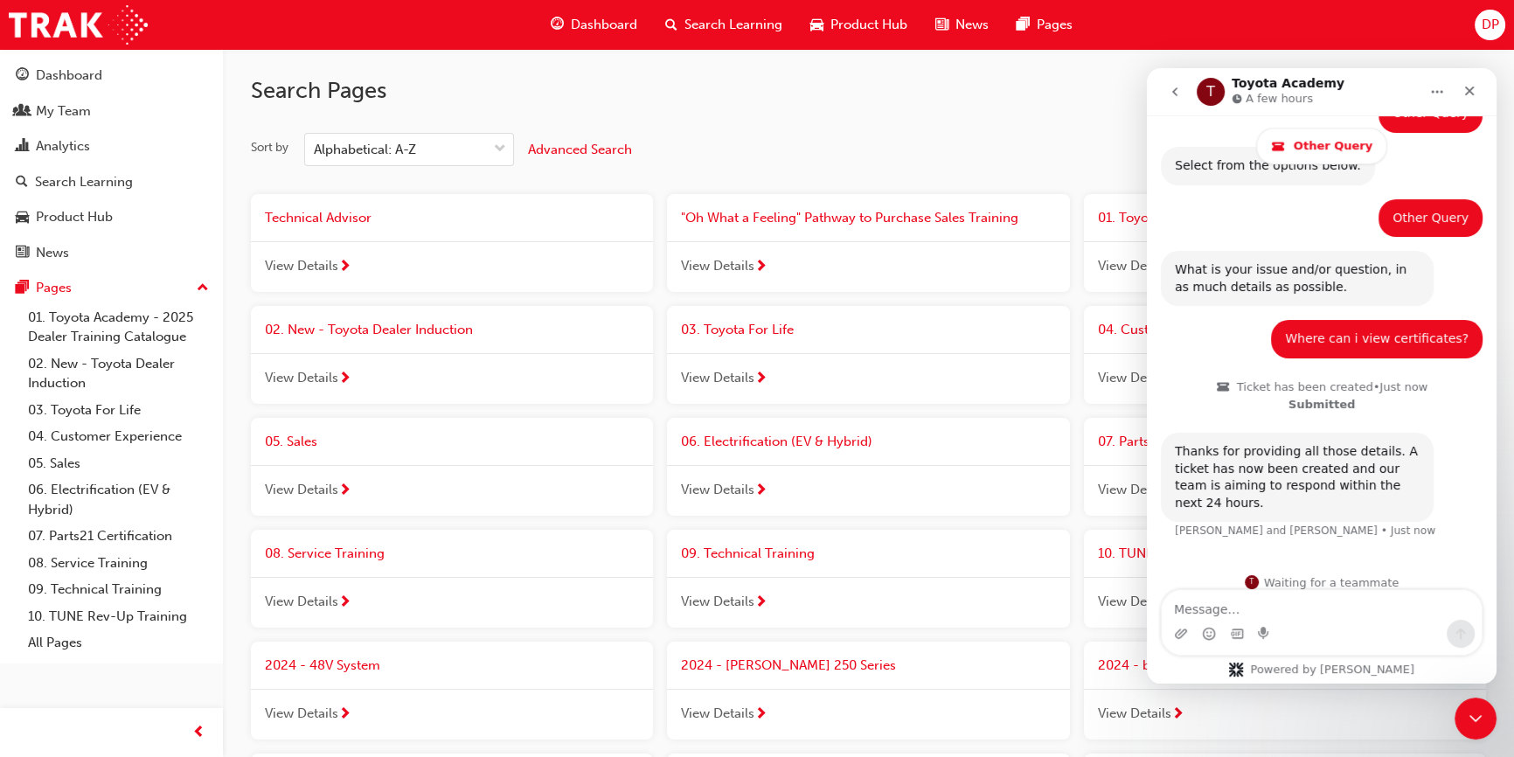
click at [744, 25] on span "Search Learning" at bounding box center [733, 25] width 98 height 20
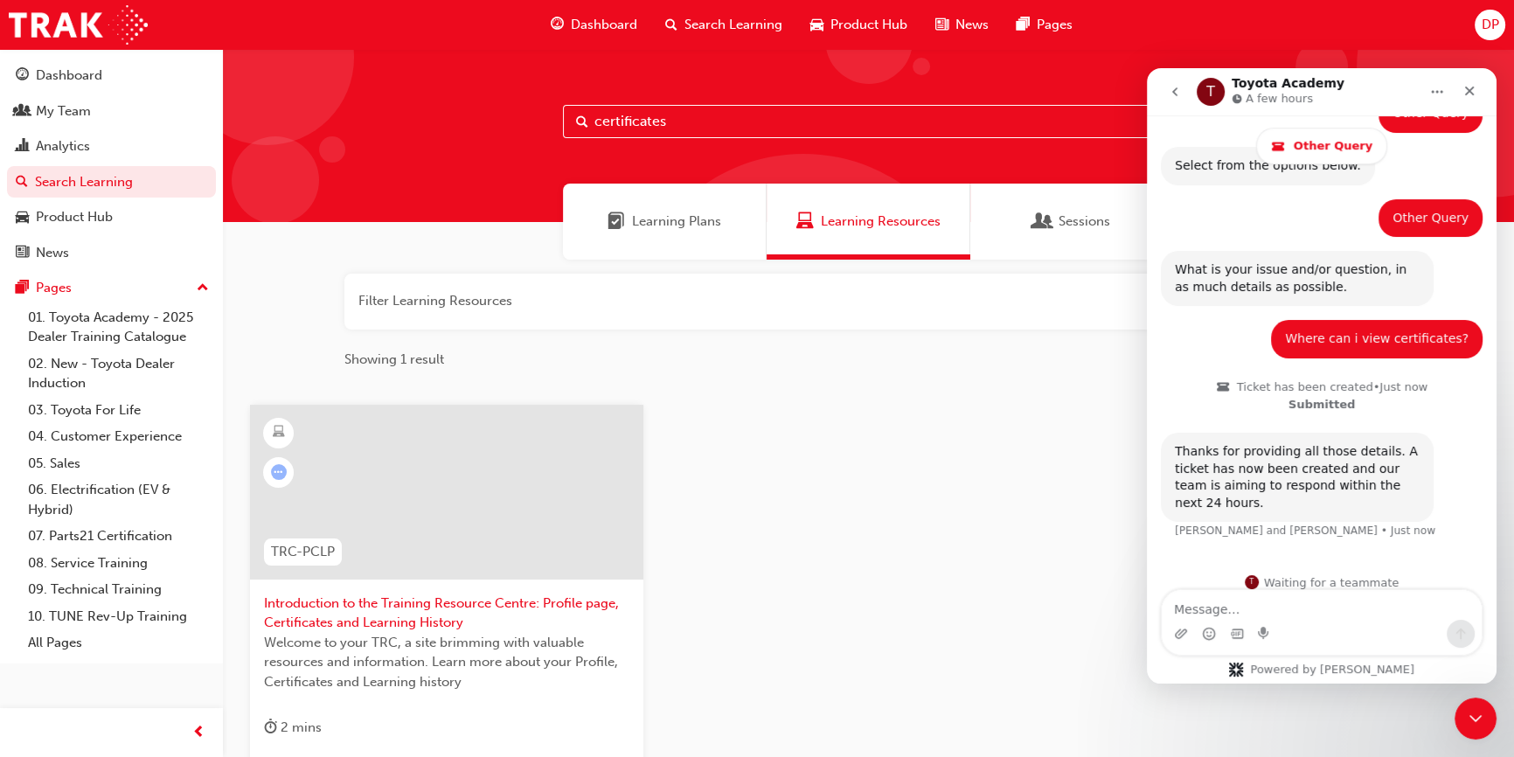
click at [704, 124] on input "certificates" at bounding box center [869, 121] width 612 height 33
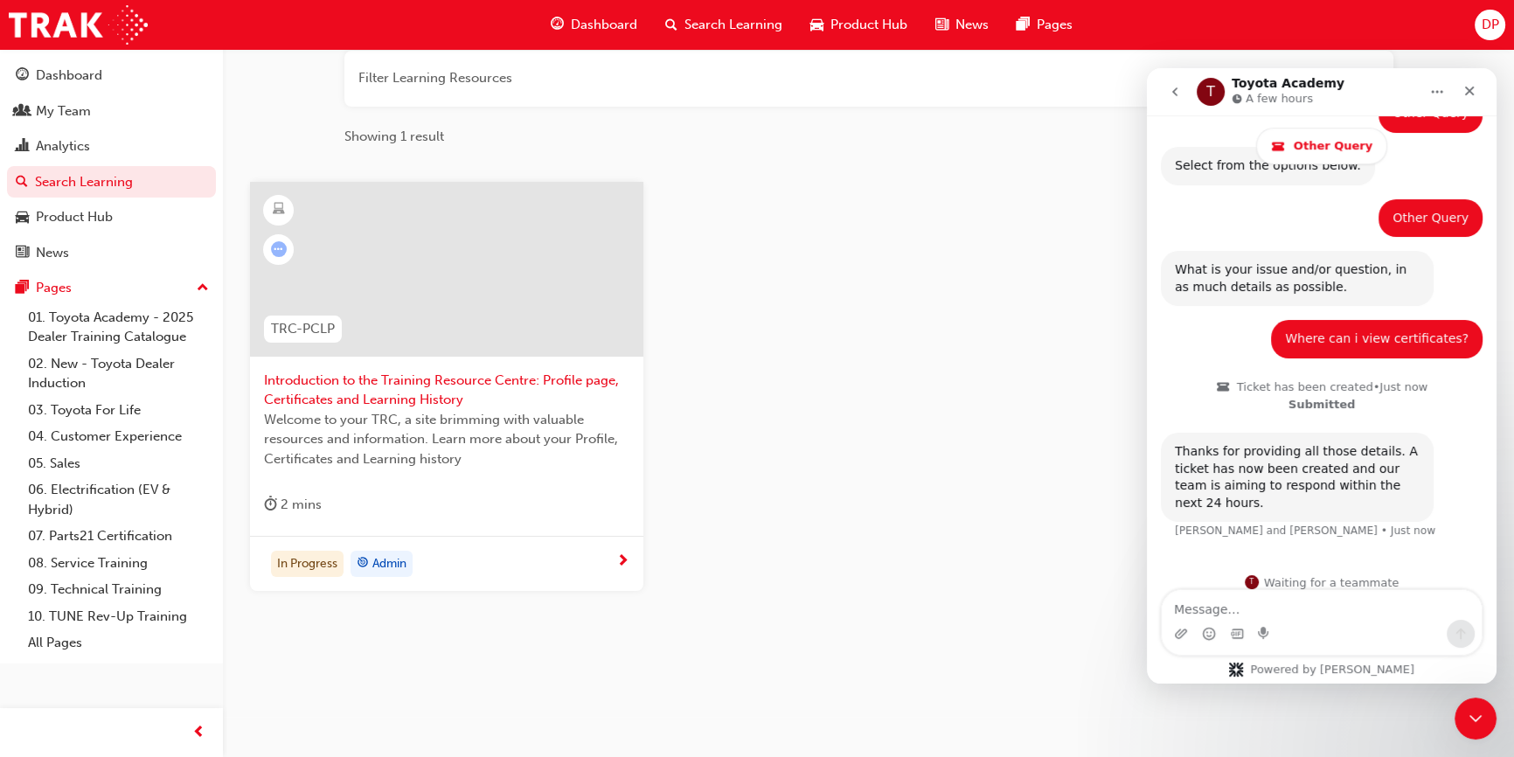
scroll to position [224, 0]
type input "certificate"
click at [127, 411] on link "03. Toyota For Life" at bounding box center [118, 410] width 195 height 27
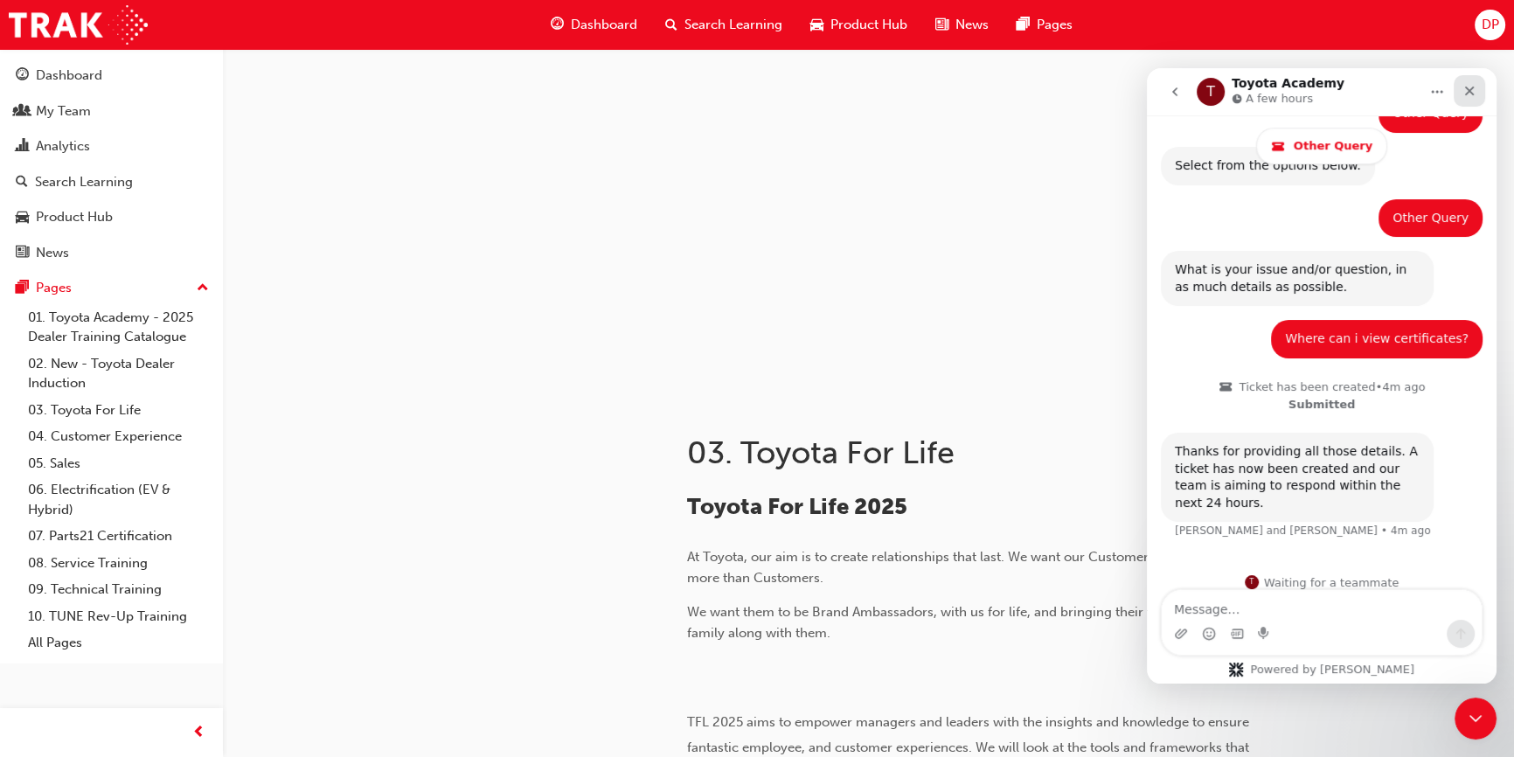
click at [1466, 86] on icon "Close" at bounding box center [1469, 91] width 14 height 14
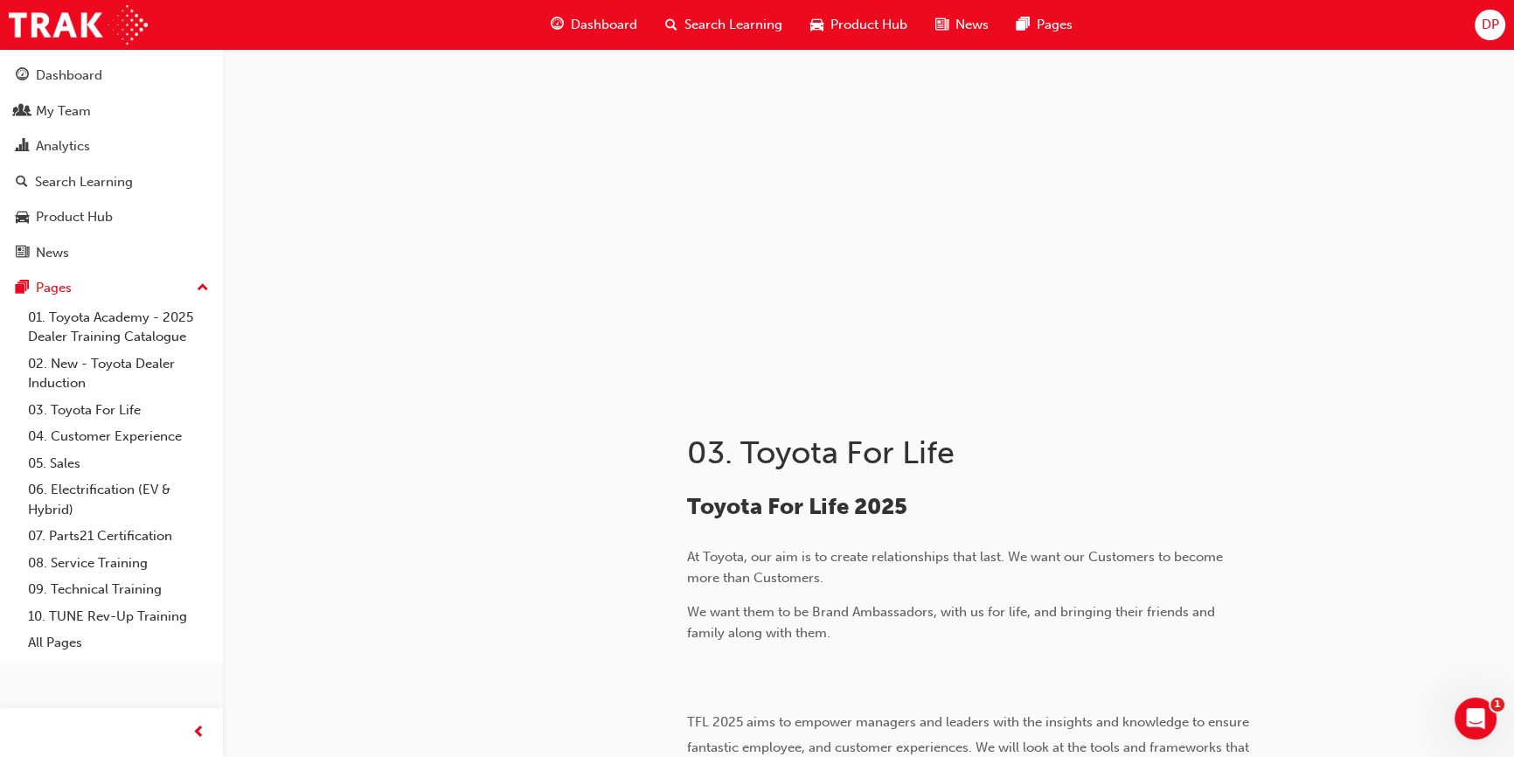
scroll to position [675, 0]
